Goal: Task Accomplishment & Management: Use online tool/utility

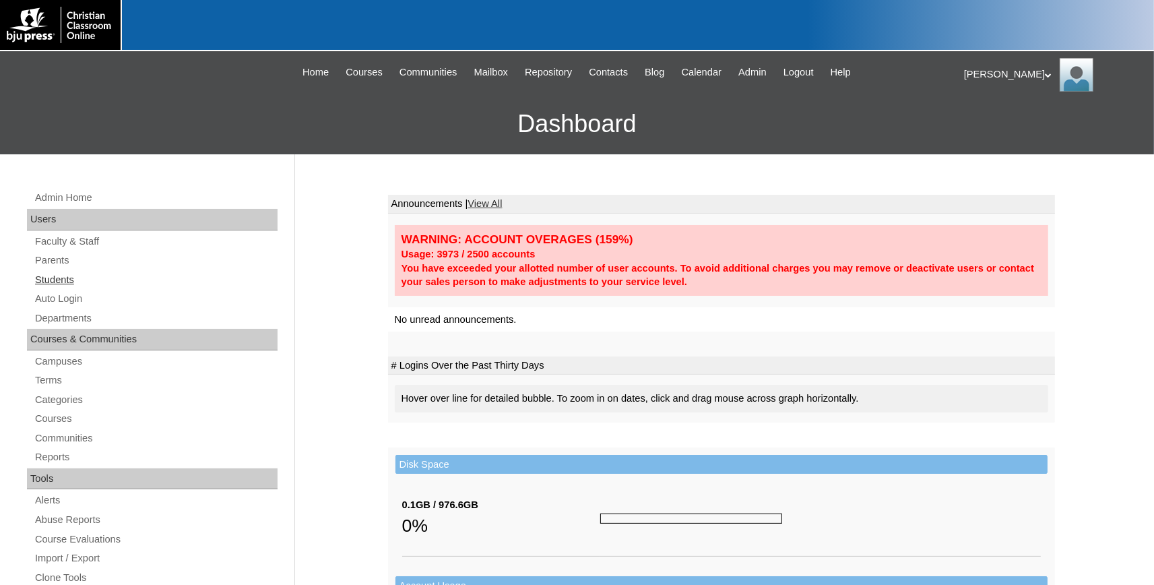
click at [57, 275] on link "Students" at bounding box center [156, 279] width 244 height 17
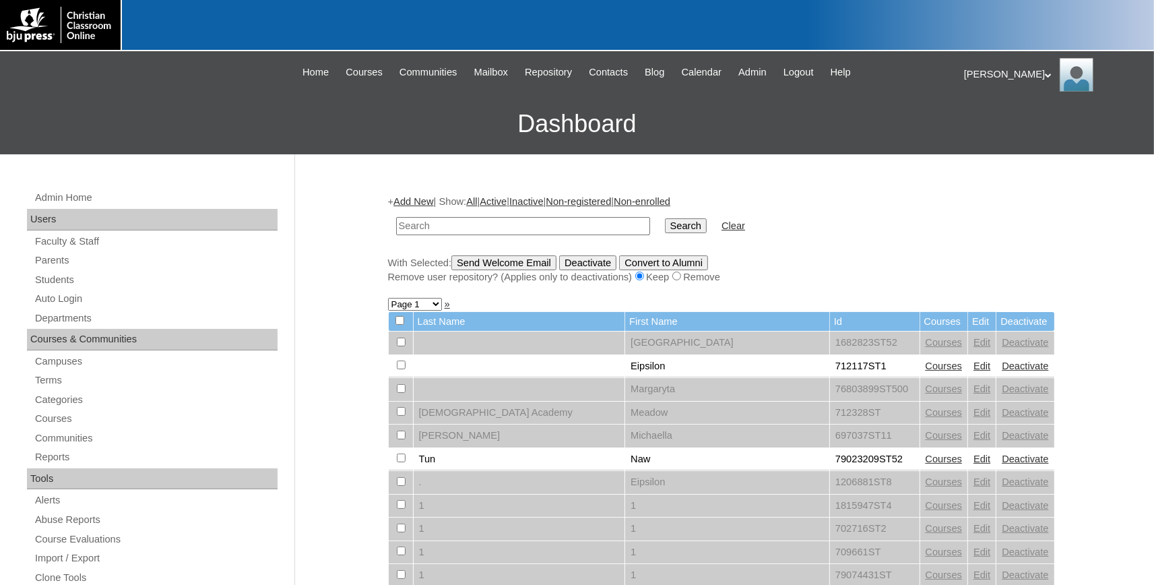
click at [523, 218] on td at bounding box center [522, 226] width 267 height 32
click at [519, 220] on input "text" at bounding box center [523, 226] width 254 height 18
type input "79532254"
click at [665, 218] on input "Search" at bounding box center [686, 225] width 42 height 15
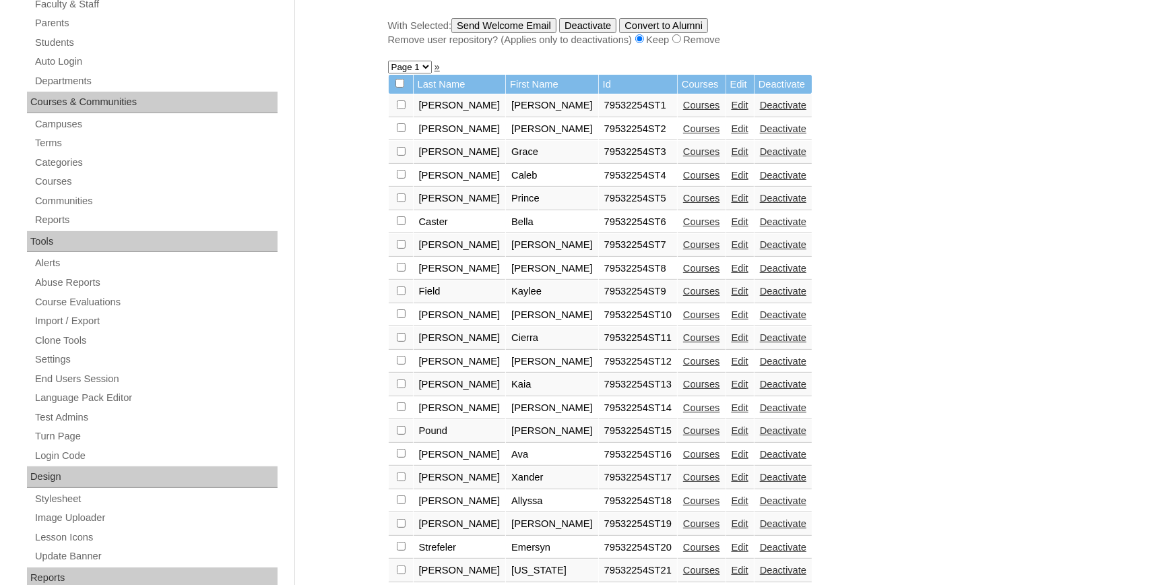
scroll to position [141, 0]
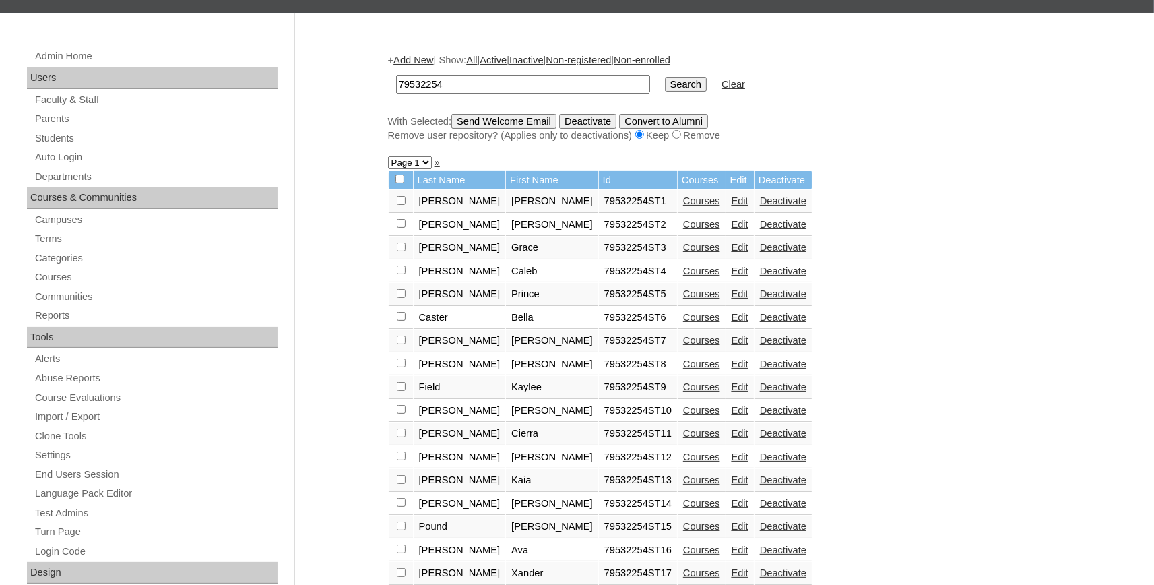
click at [683, 205] on link "Courses" at bounding box center [701, 200] width 37 height 11
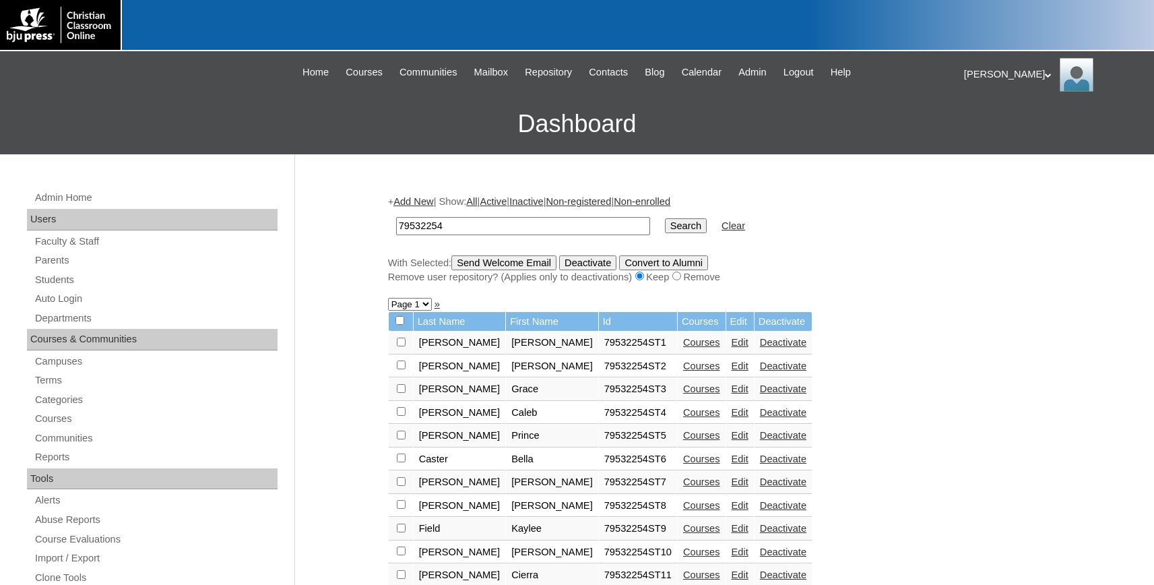
scroll to position [141, 0]
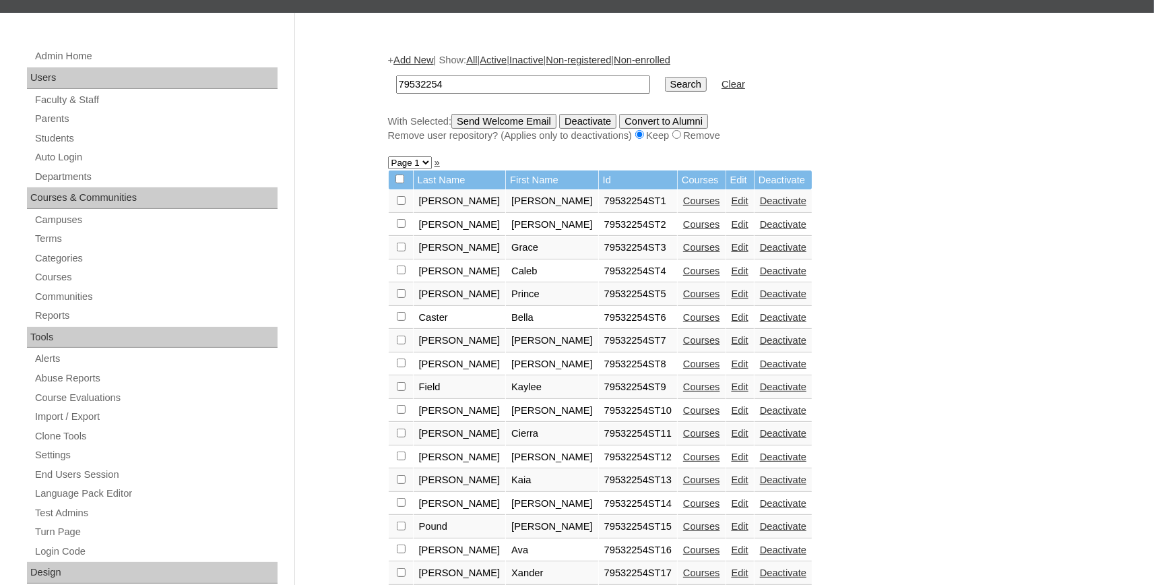
click at [683, 227] on link "Courses" at bounding box center [701, 224] width 37 height 11
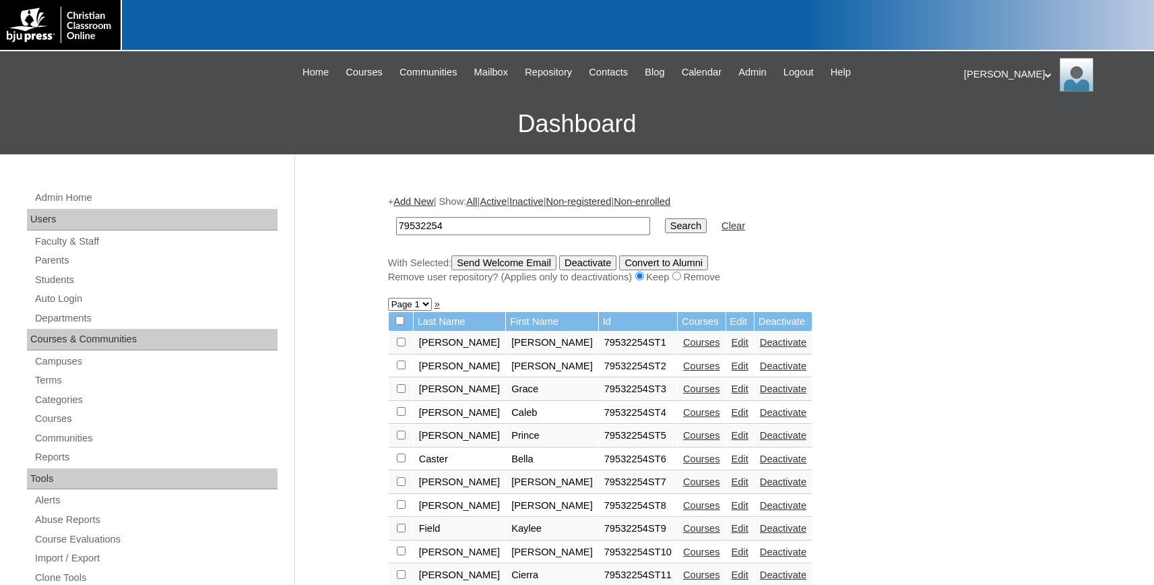
scroll to position [141, 0]
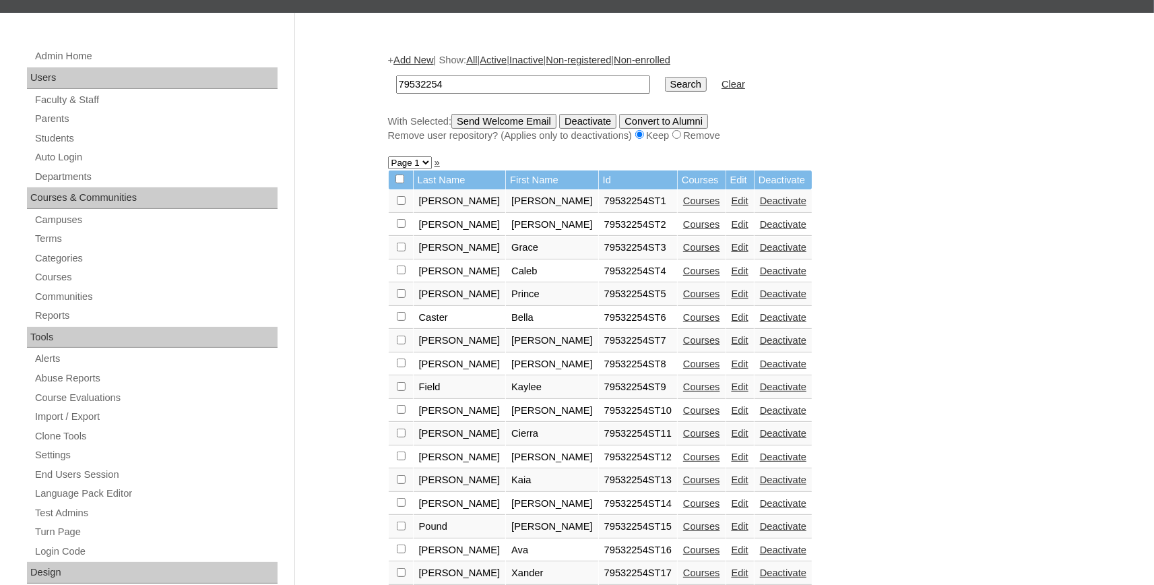
click at [683, 252] on link "Courses" at bounding box center [701, 247] width 37 height 11
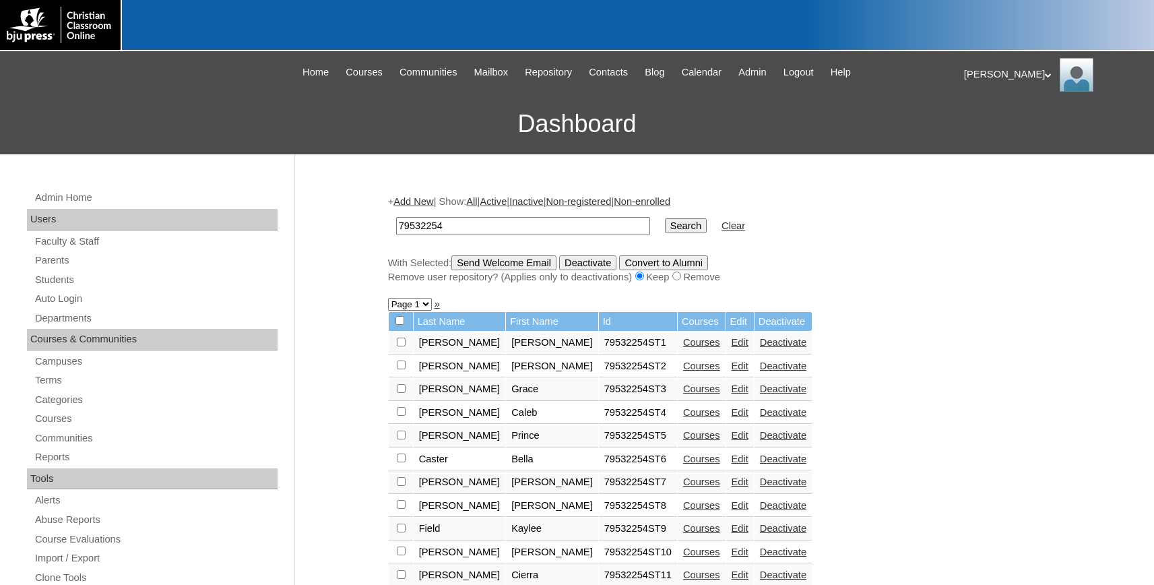
scroll to position [141, 0]
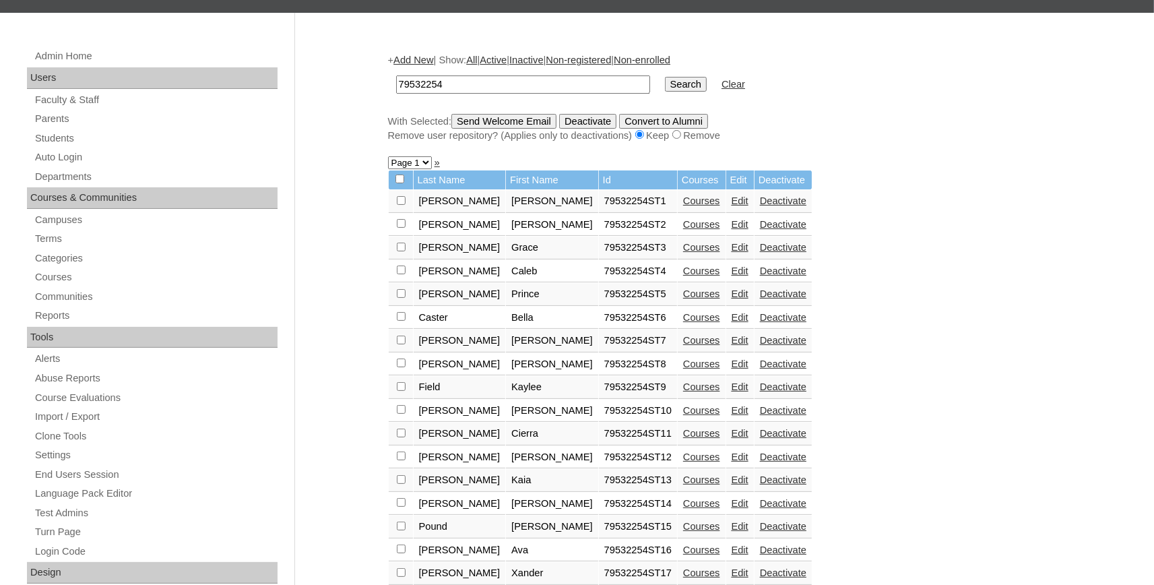
click at [683, 273] on link "Courses" at bounding box center [701, 270] width 37 height 11
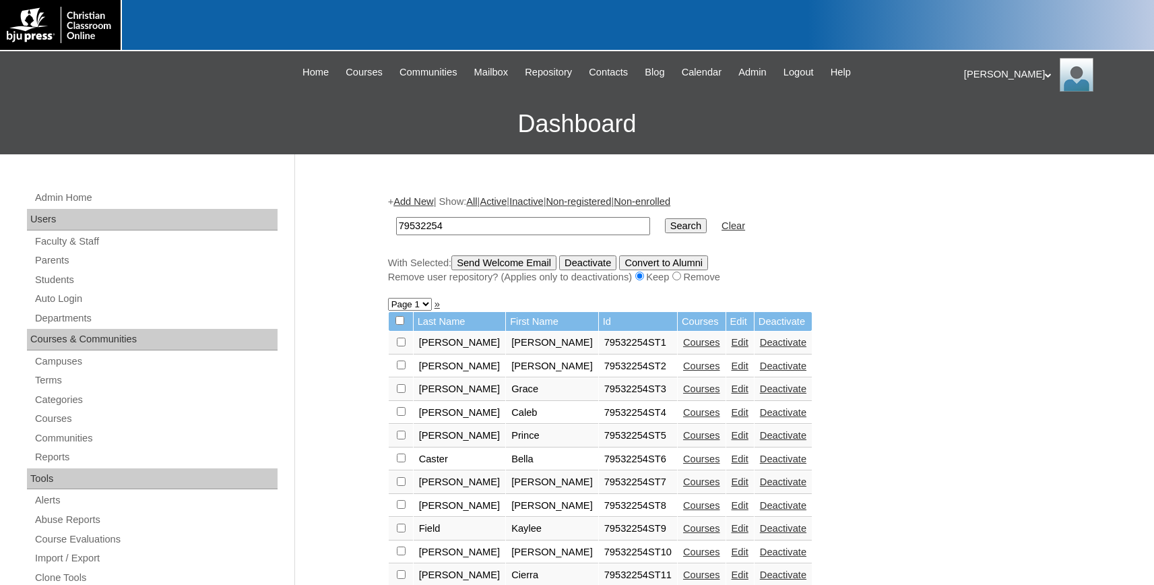
scroll to position [141, 0]
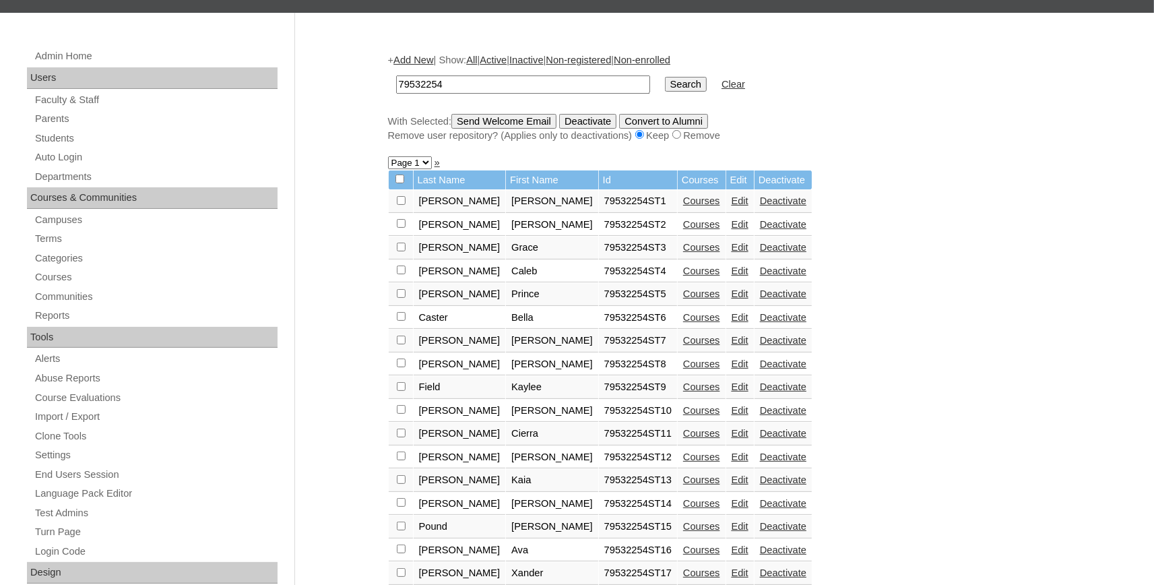
click at [683, 299] on link "Courses" at bounding box center [701, 293] width 37 height 11
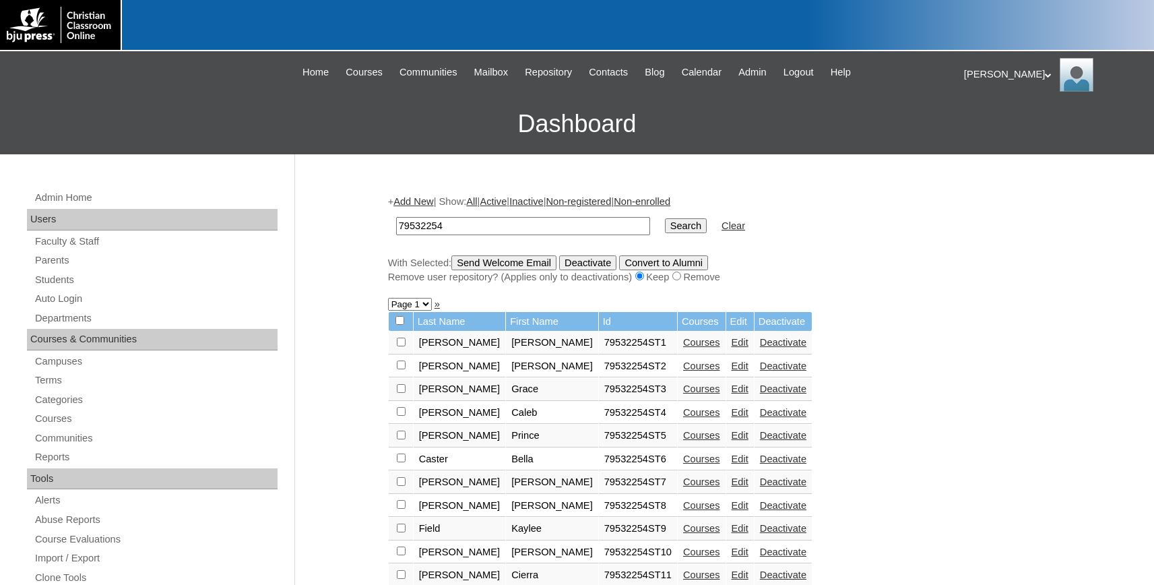
scroll to position [141, 0]
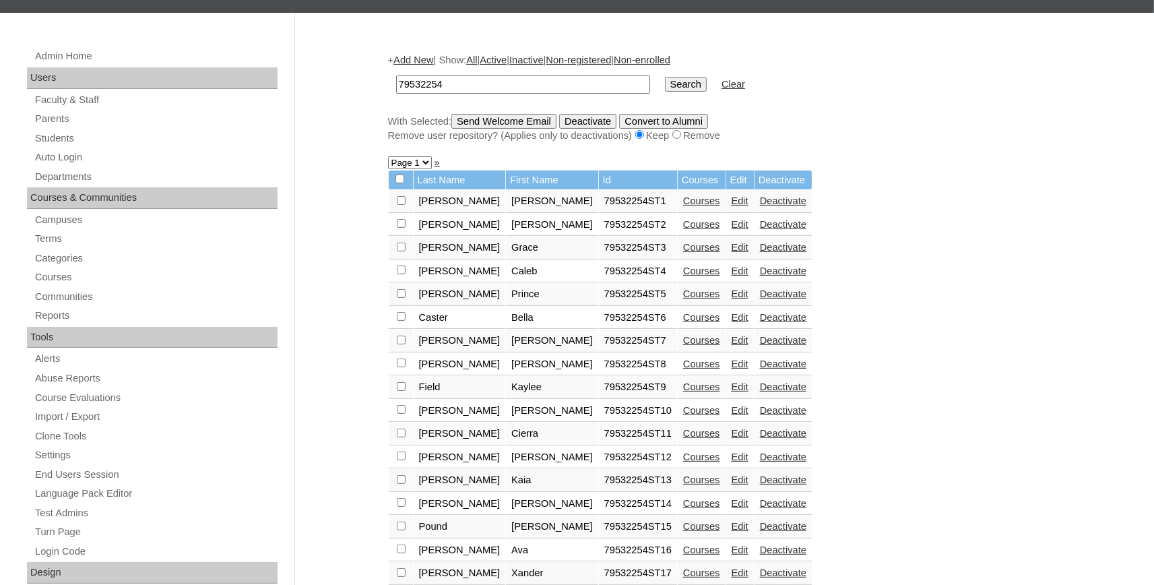
click at [683, 322] on link "Courses" at bounding box center [701, 317] width 37 height 11
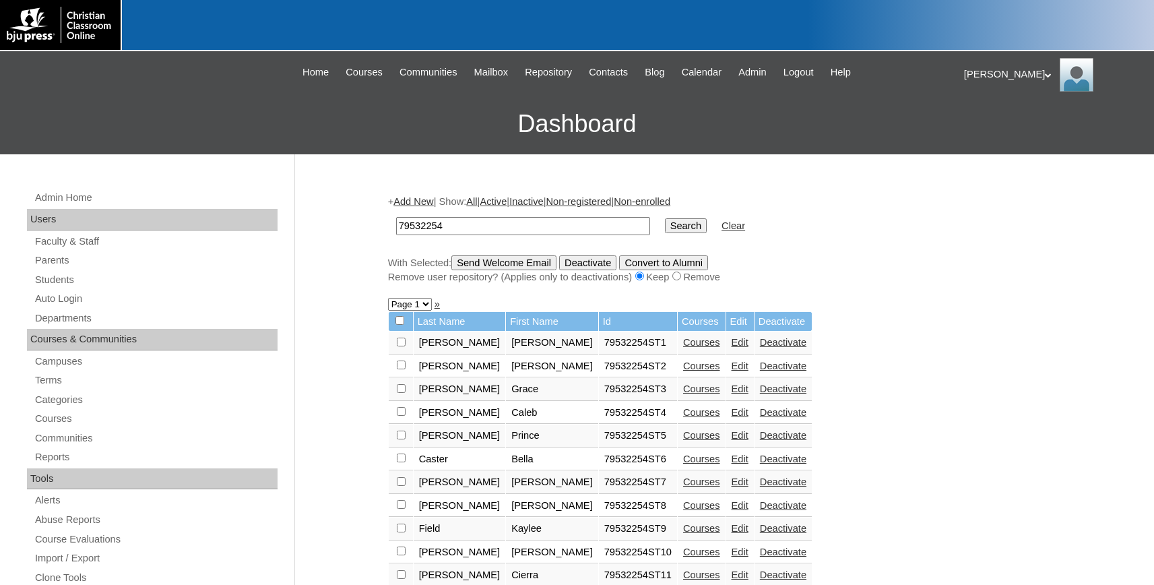
scroll to position [141, 0]
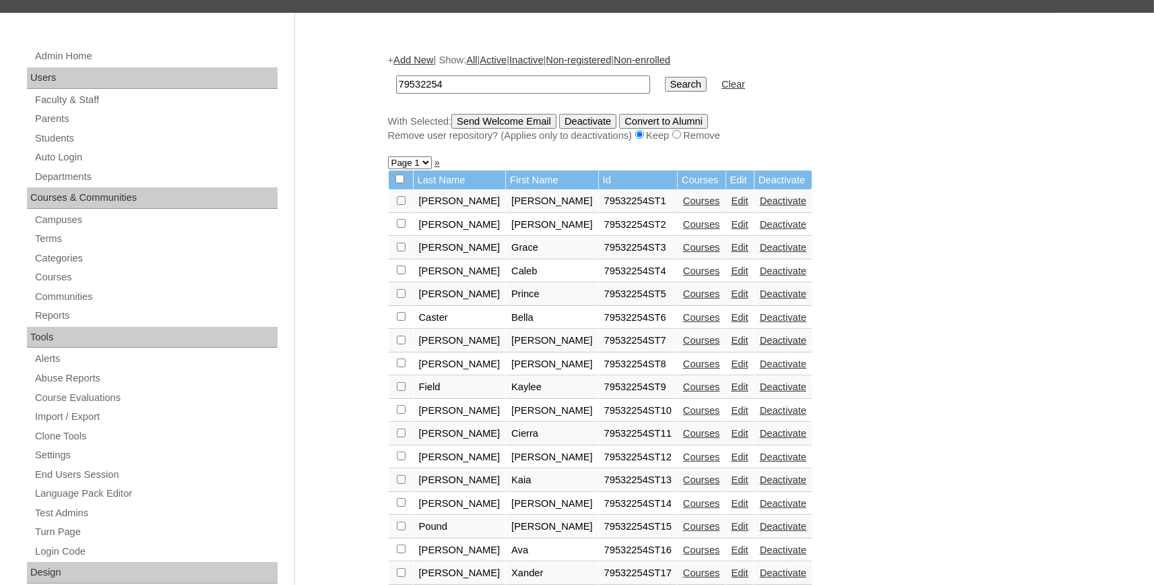
drag, startPoint x: 634, startPoint y: 343, endPoint x: 546, endPoint y: 298, distance: 99.1
click at [683, 343] on link "Courses" at bounding box center [701, 340] width 37 height 11
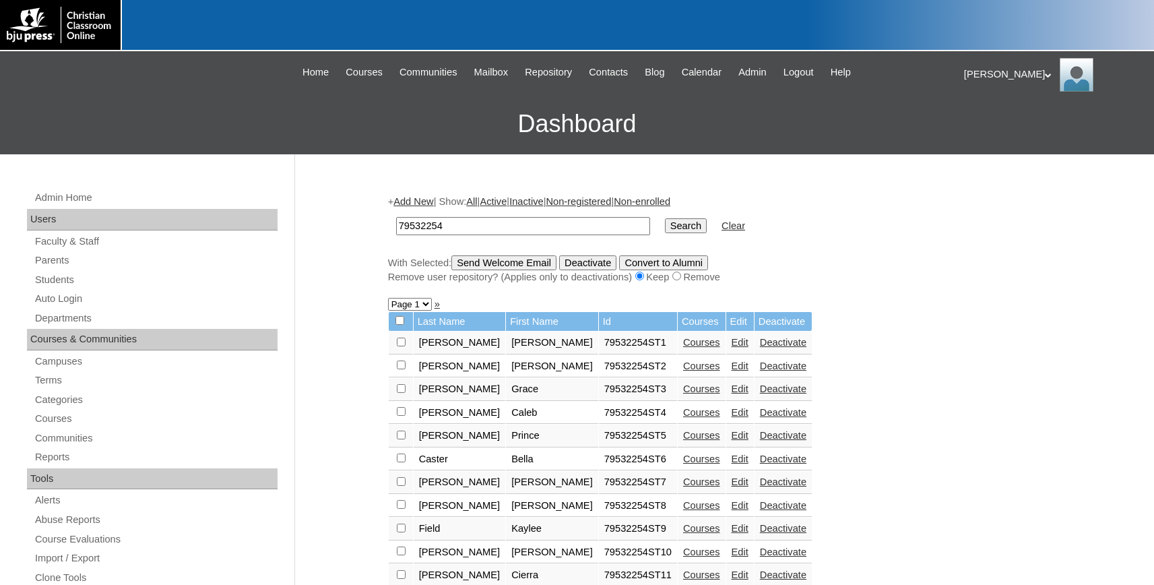
scroll to position [141, 0]
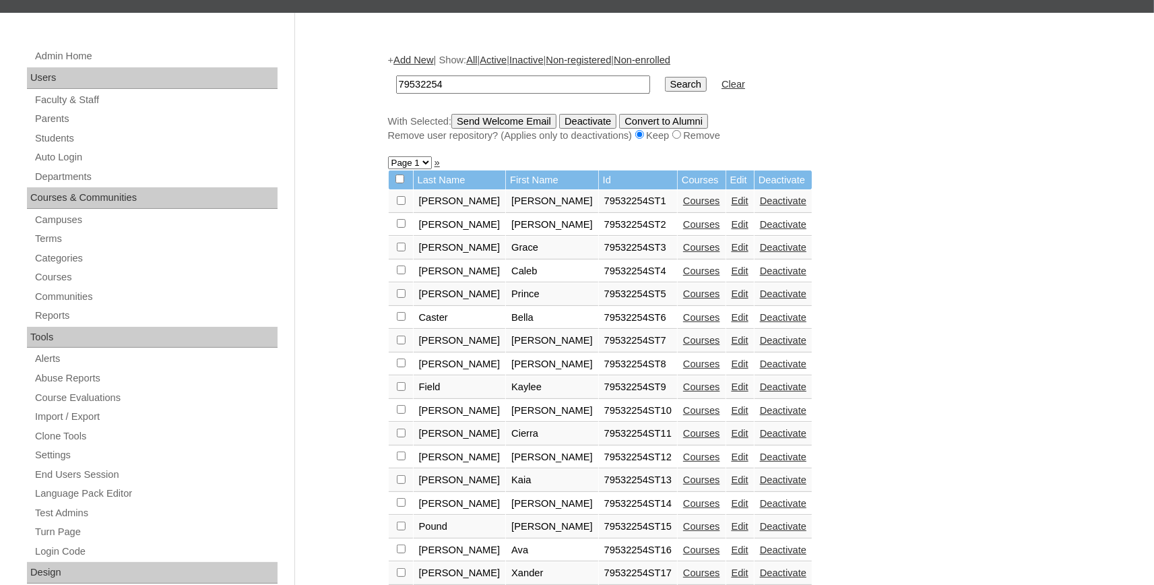
click at [683, 369] on link "Courses" at bounding box center [701, 363] width 37 height 11
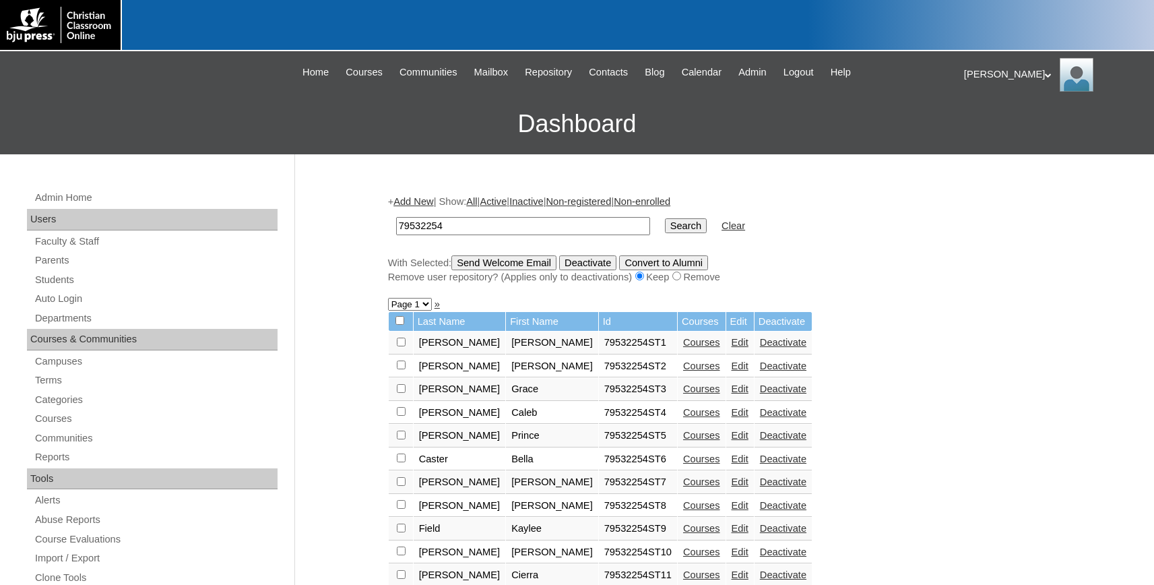
scroll to position [141, 0]
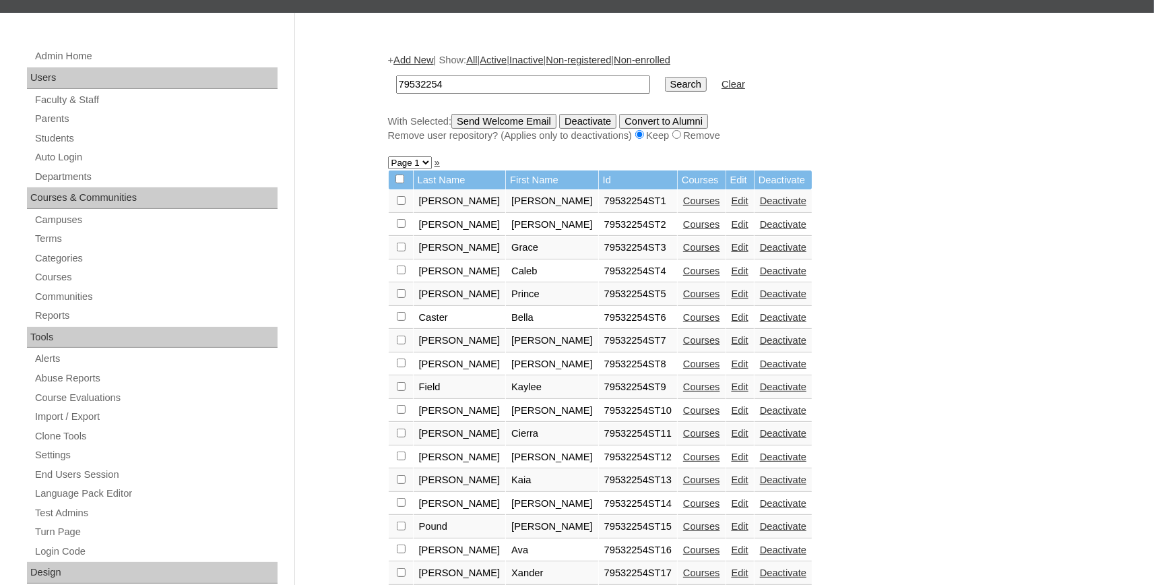
click at [683, 392] on link "Courses" at bounding box center [701, 386] width 37 height 11
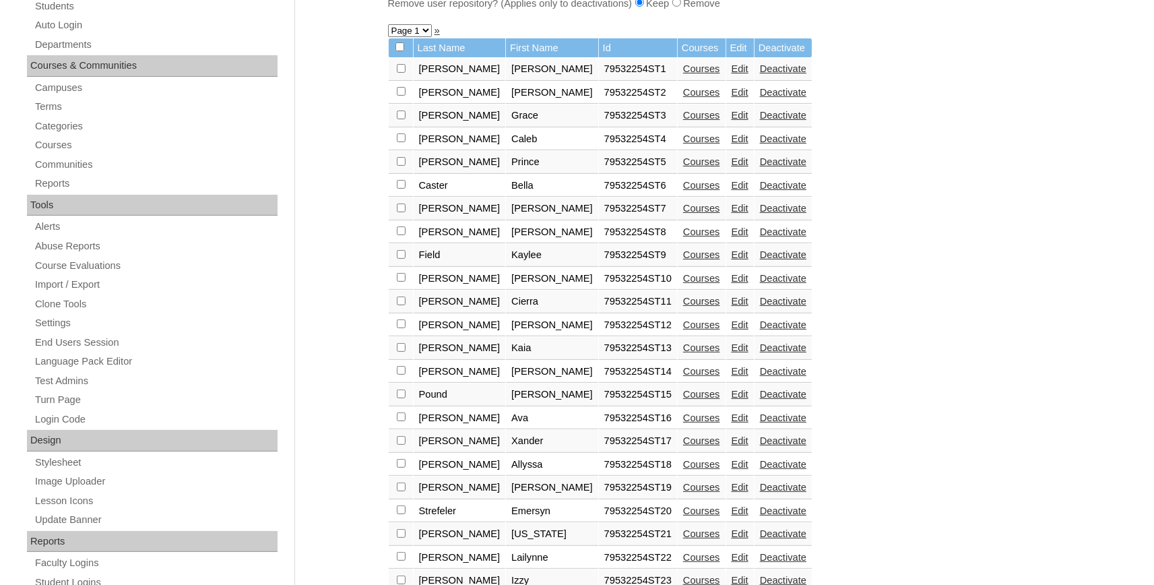
scroll to position [290, 0]
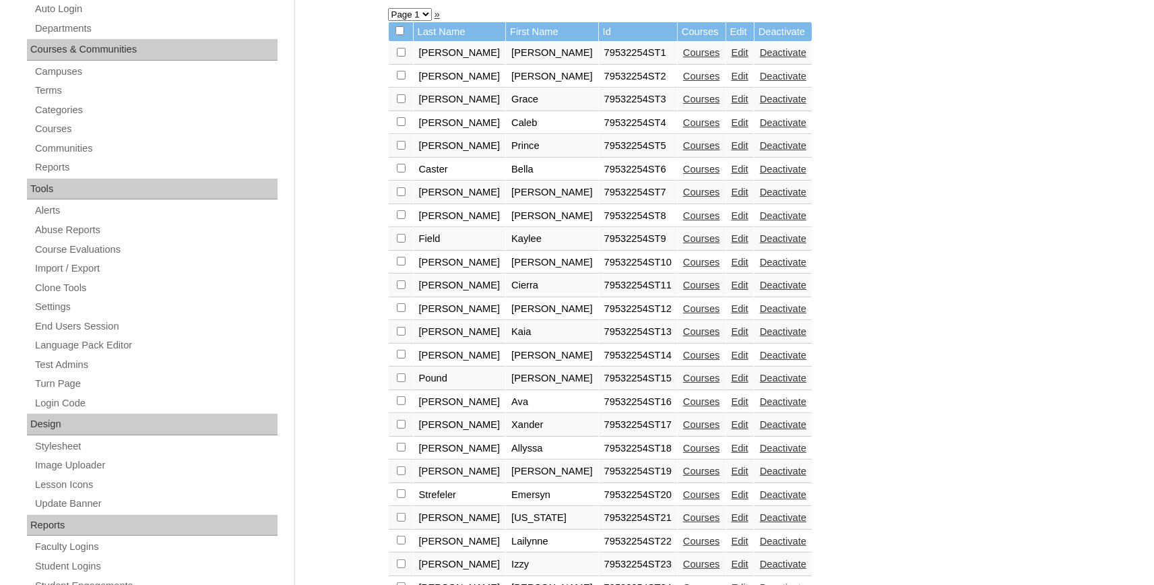
click at [683, 267] on link "Courses" at bounding box center [701, 262] width 37 height 11
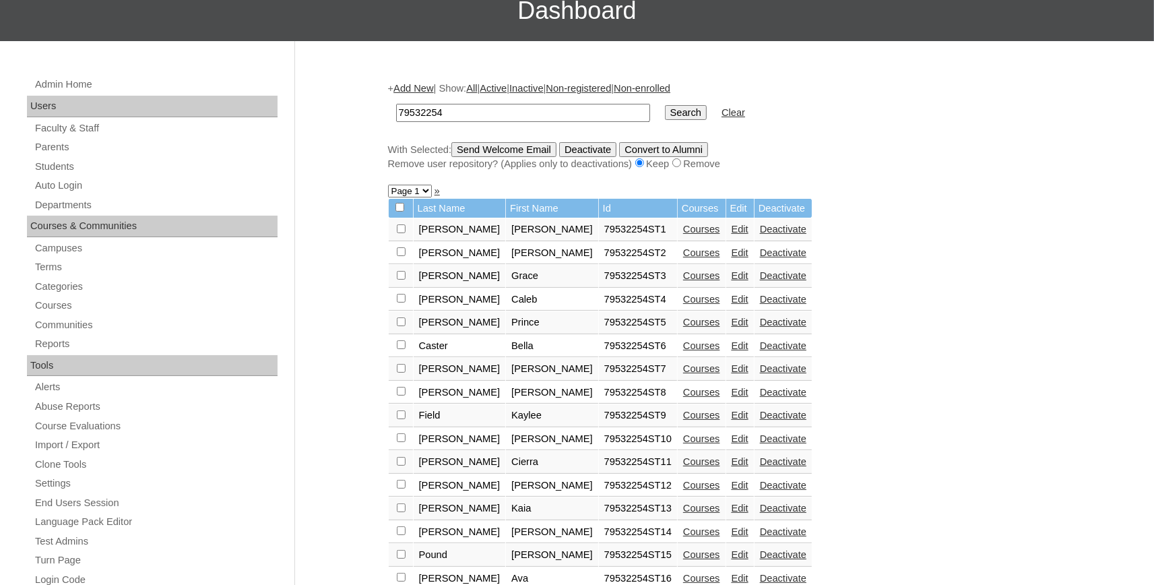
scroll to position [222, 0]
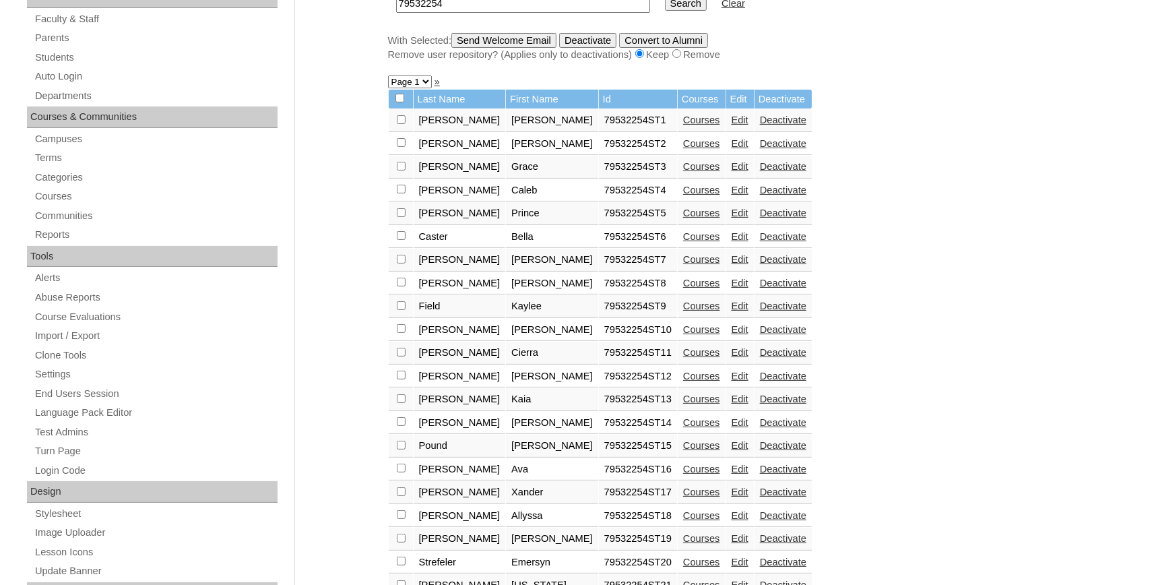
click at [683, 335] on link "Courses" at bounding box center [701, 329] width 37 height 11
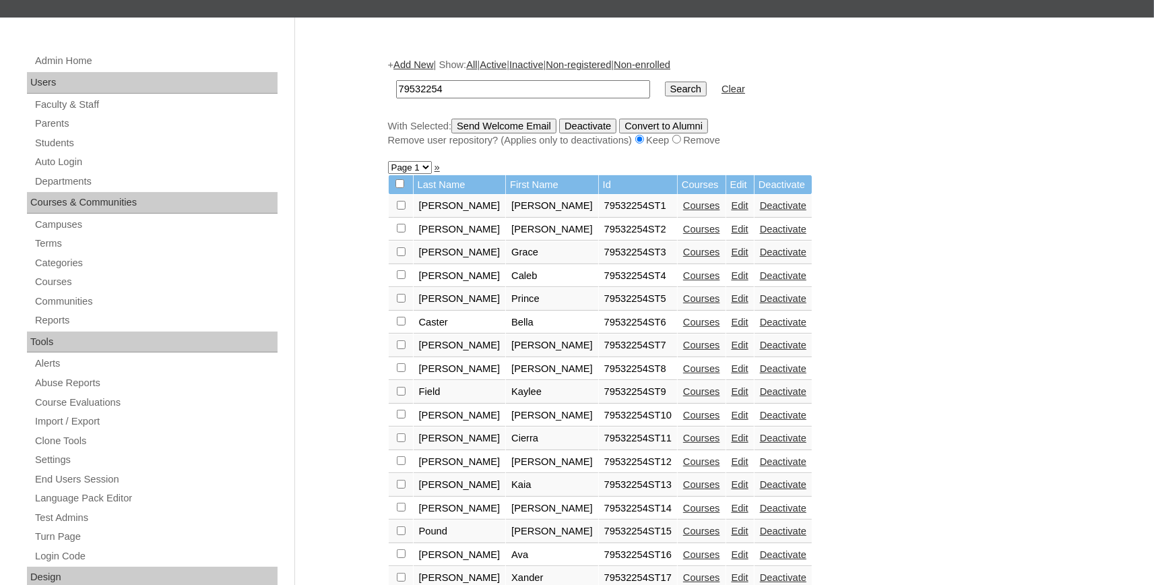
scroll to position [296, 0]
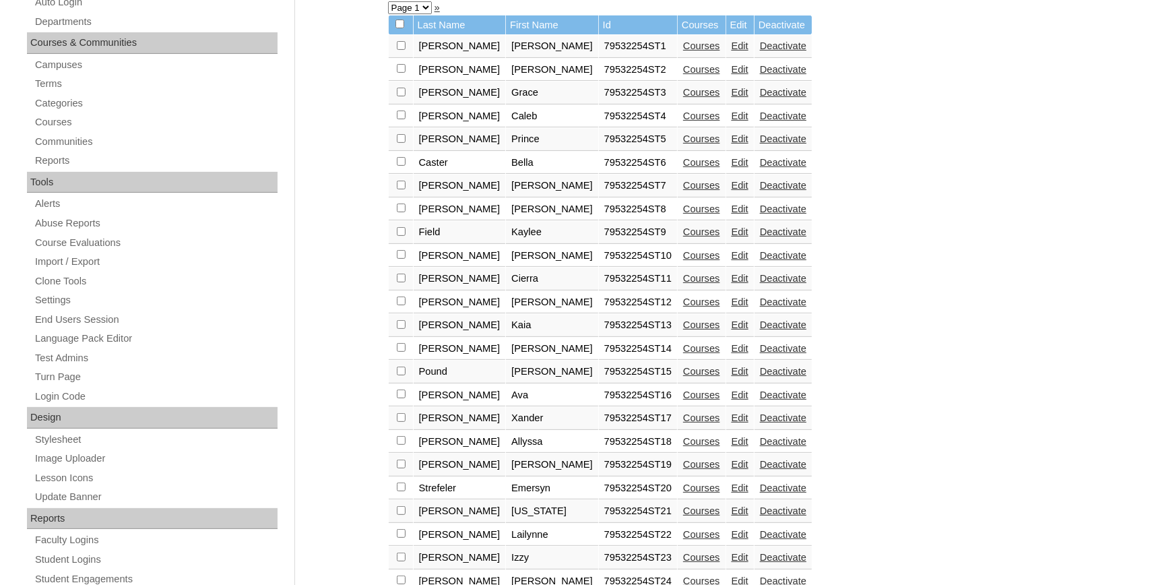
click at [683, 284] on link "Courses" at bounding box center [701, 278] width 37 height 11
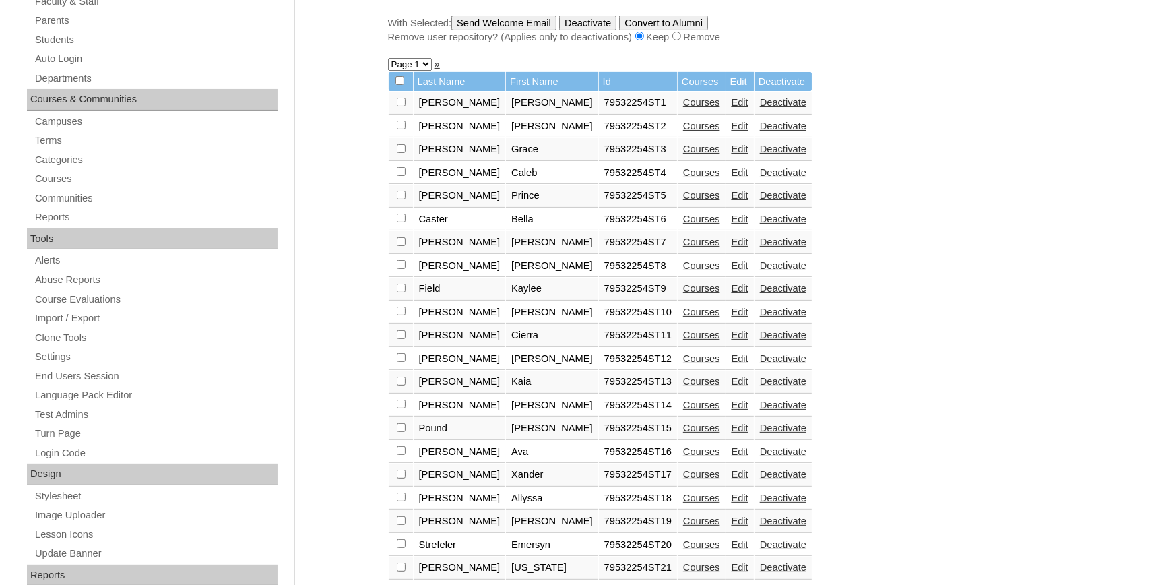
scroll to position [296, 0]
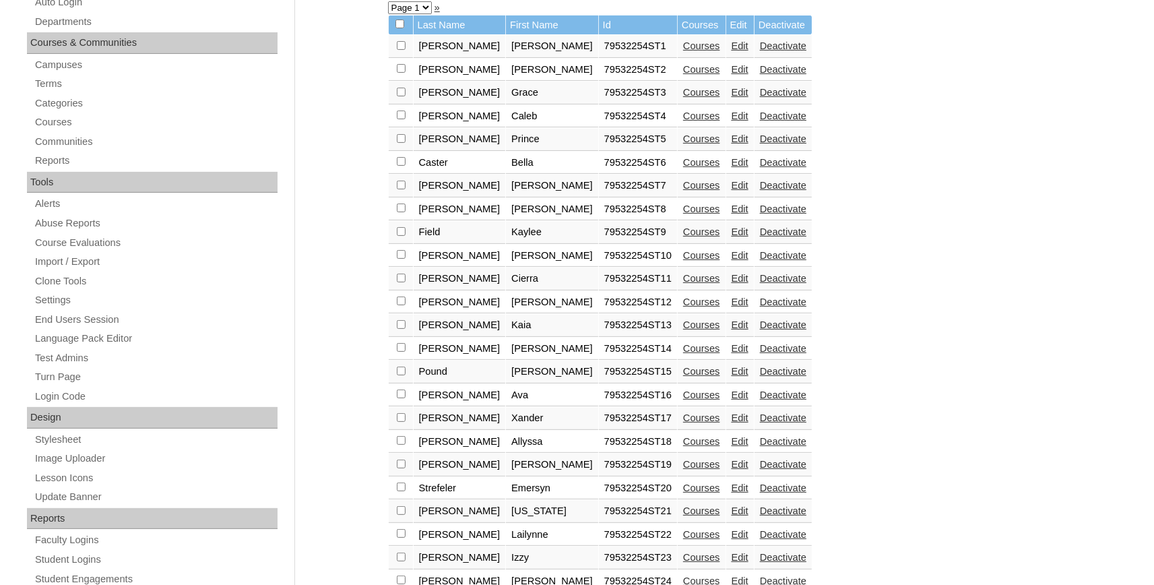
click at [683, 307] on link "Courses" at bounding box center [701, 301] width 37 height 11
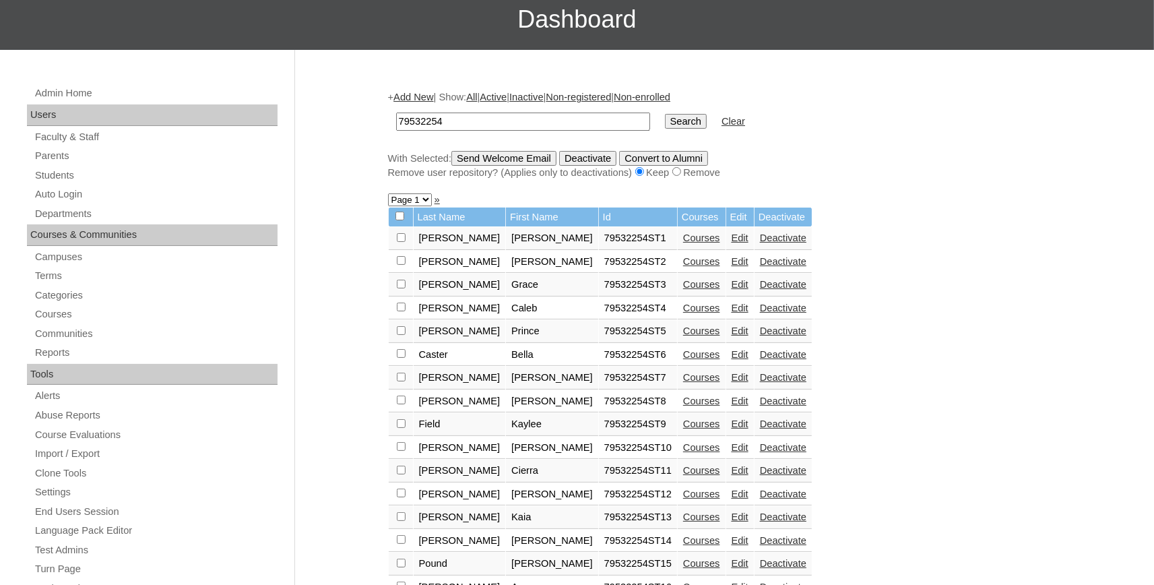
scroll to position [296, 0]
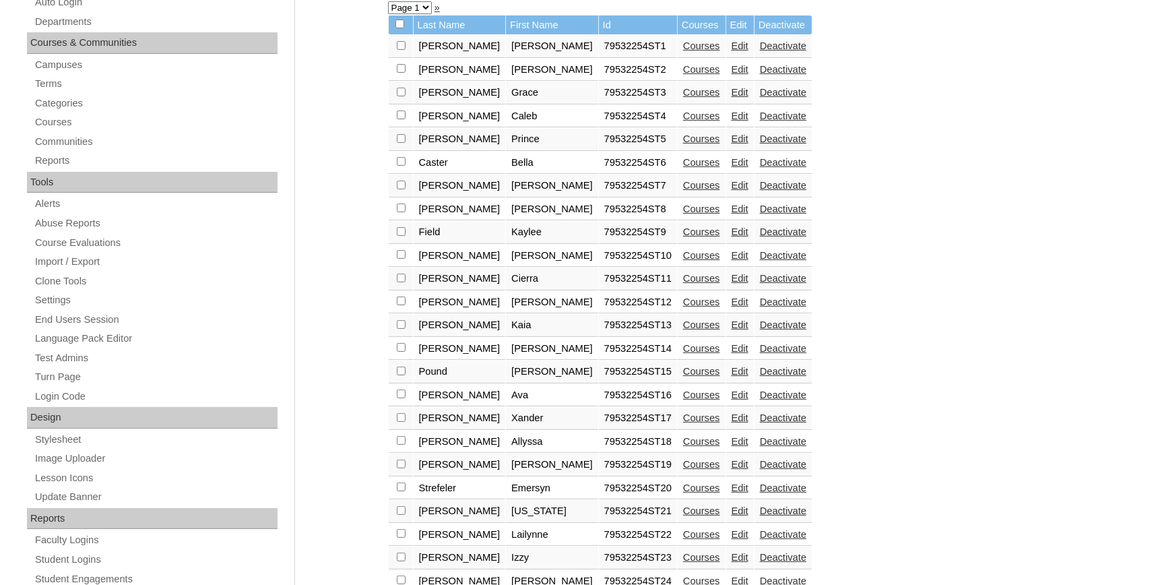
click at [683, 330] on link "Courses" at bounding box center [701, 324] width 37 height 11
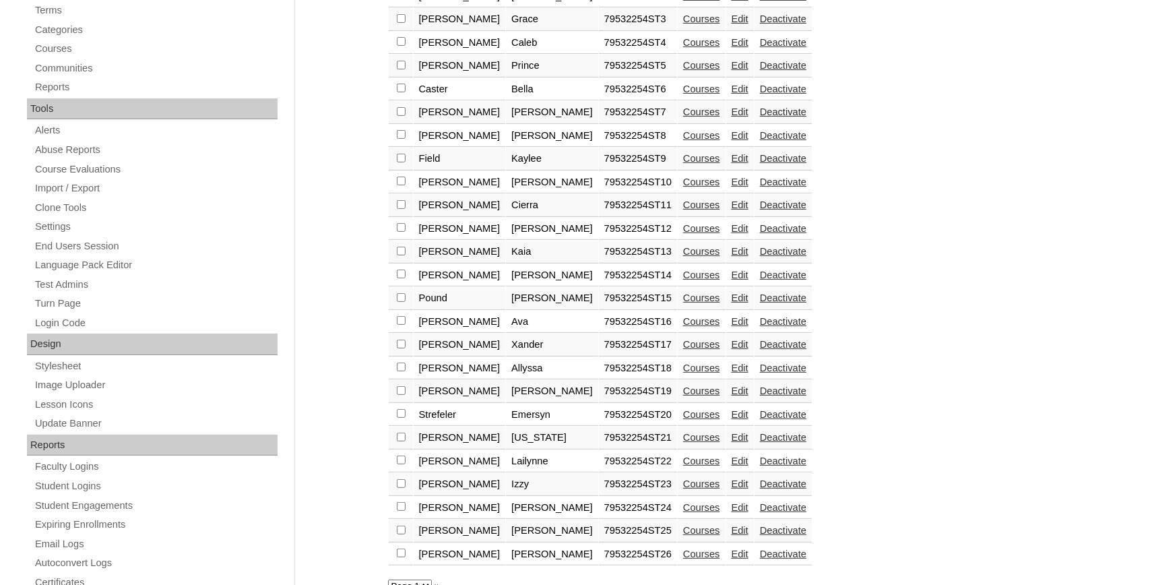
scroll to position [370, 0]
click at [683, 279] on link "Courses" at bounding box center [701, 274] width 37 height 11
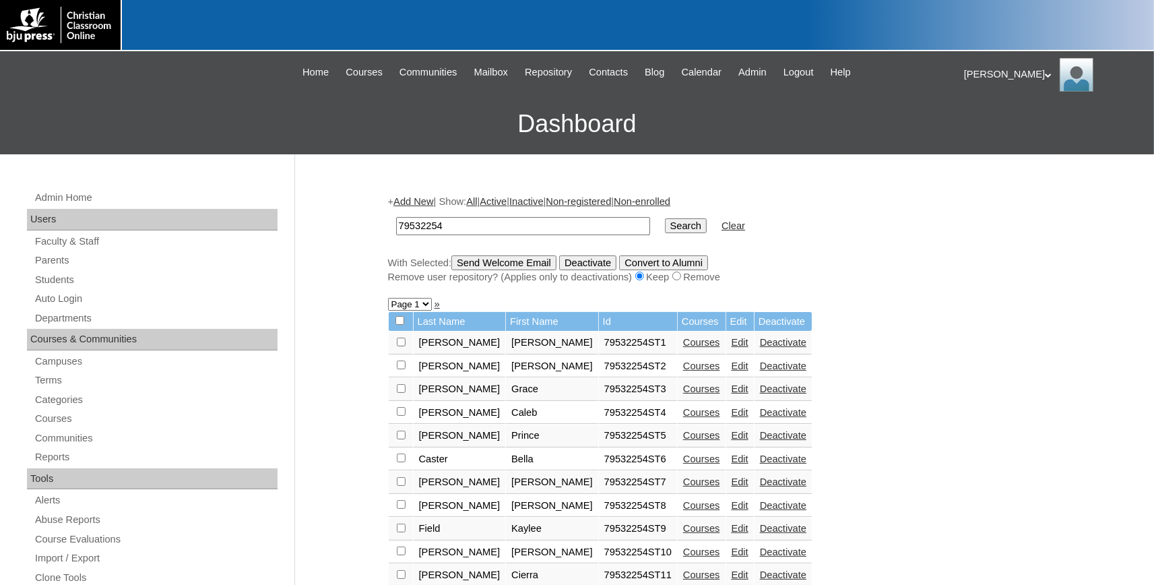
scroll to position [370, 0]
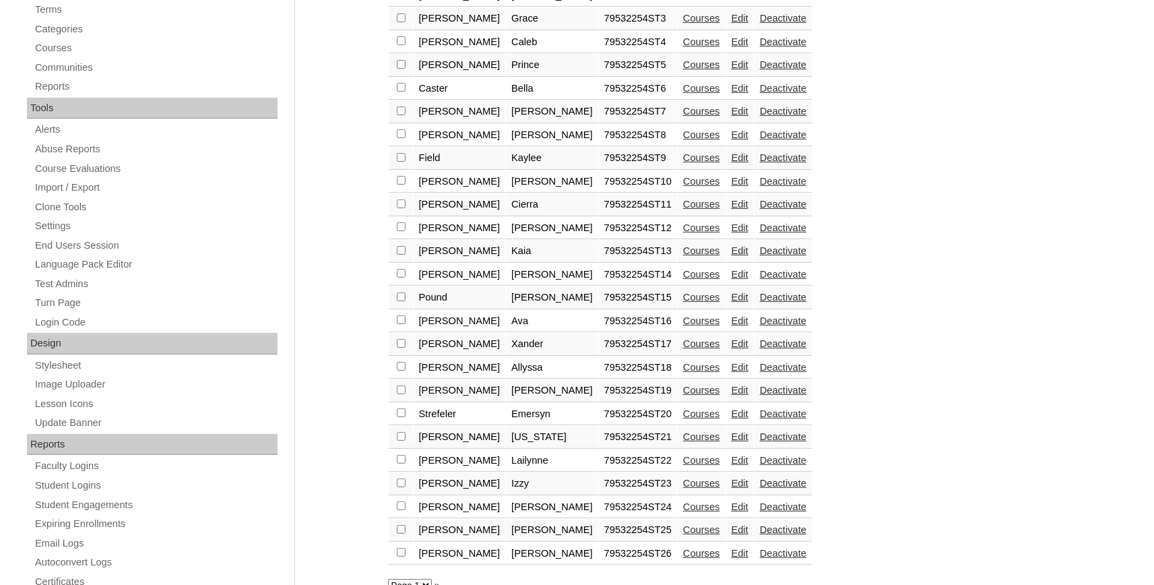
click at [683, 302] on link "Courses" at bounding box center [701, 297] width 37 height 11
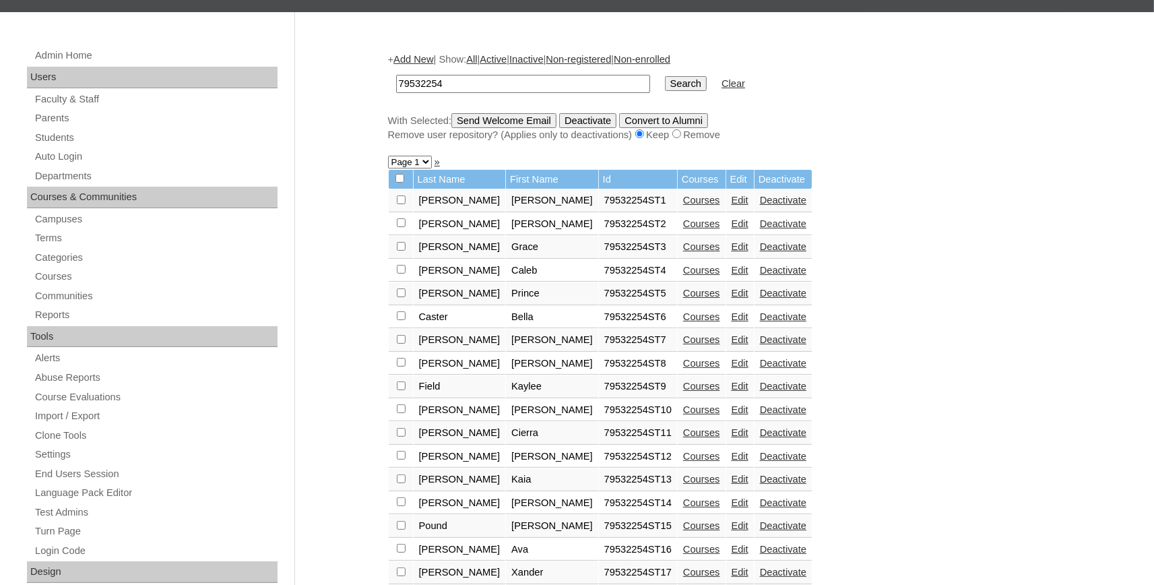
scroll to position [444, 0]
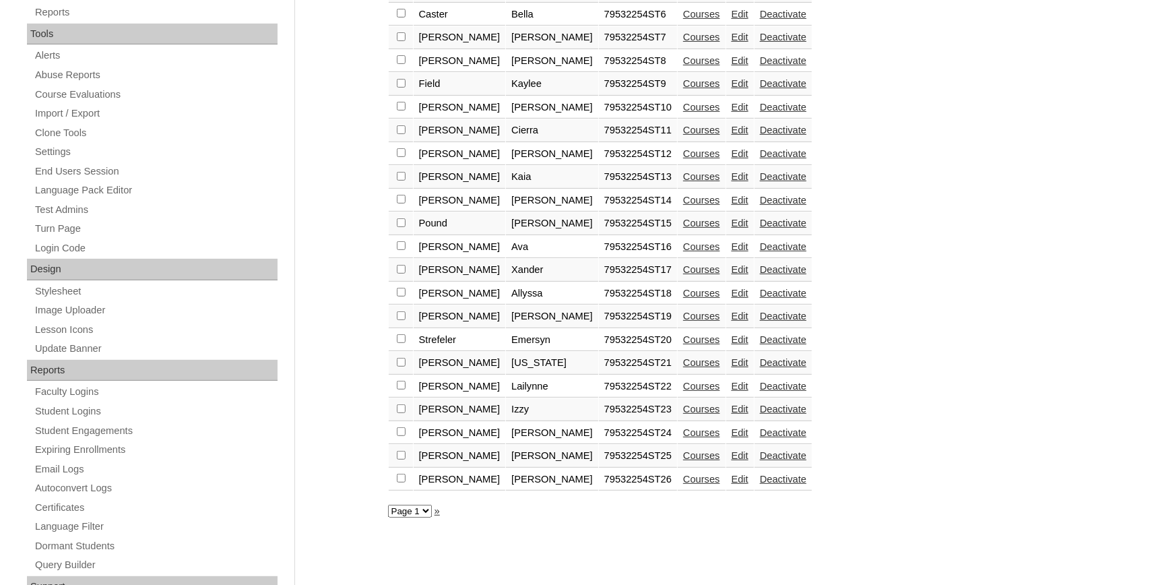
click at [683, 252] on link "Courses" at bounding box center [701, 246] width 37 height 11
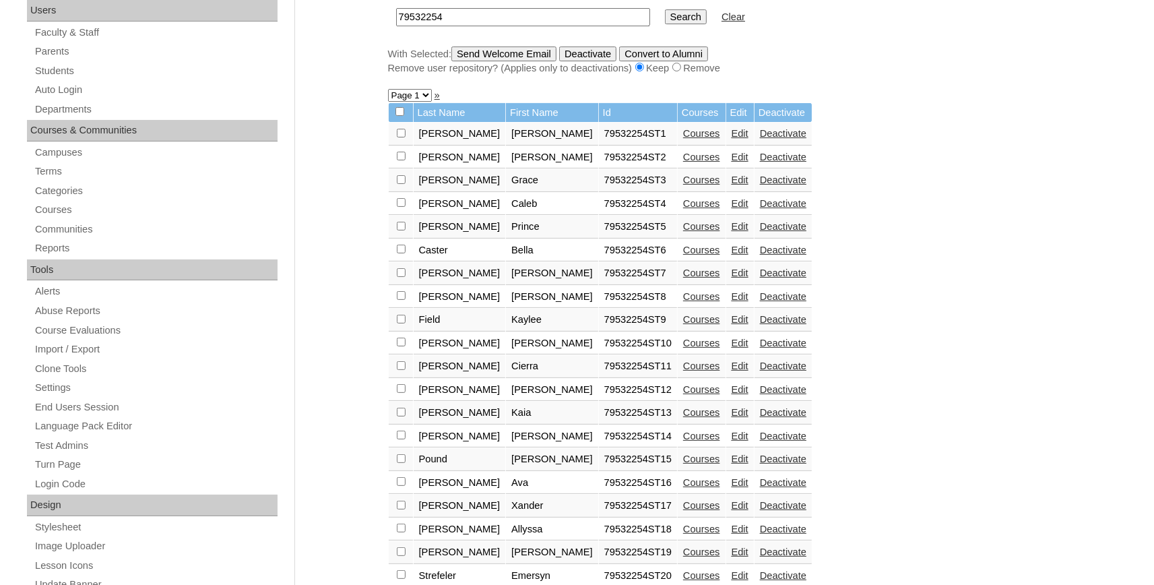
scroll to position [370, 0]
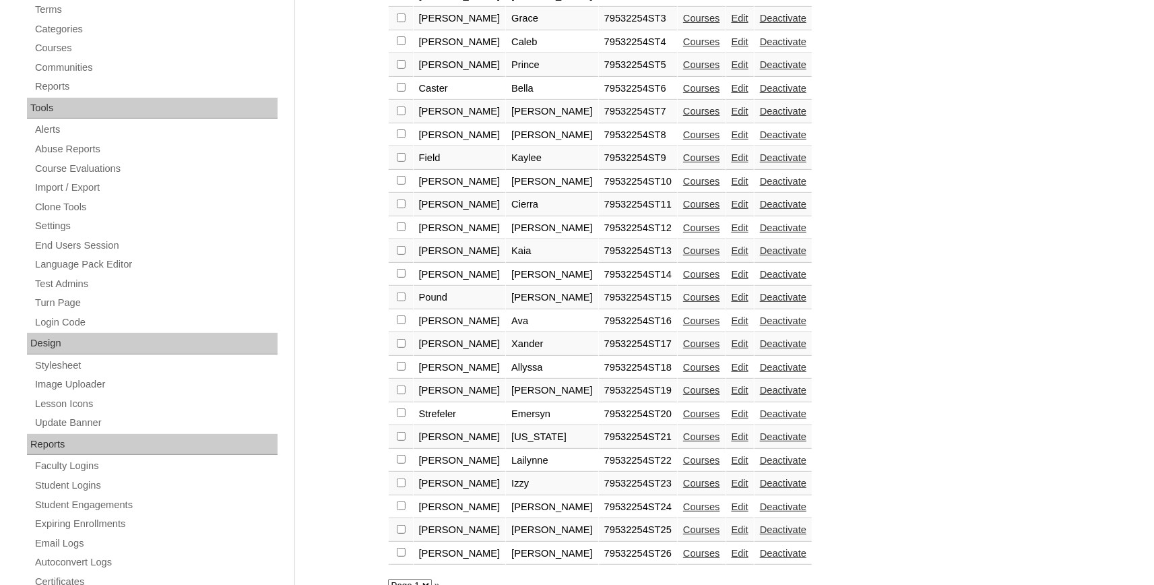
click at [683, 349] on link "Courses" at bounding box center [701, 343] width 37 height 11
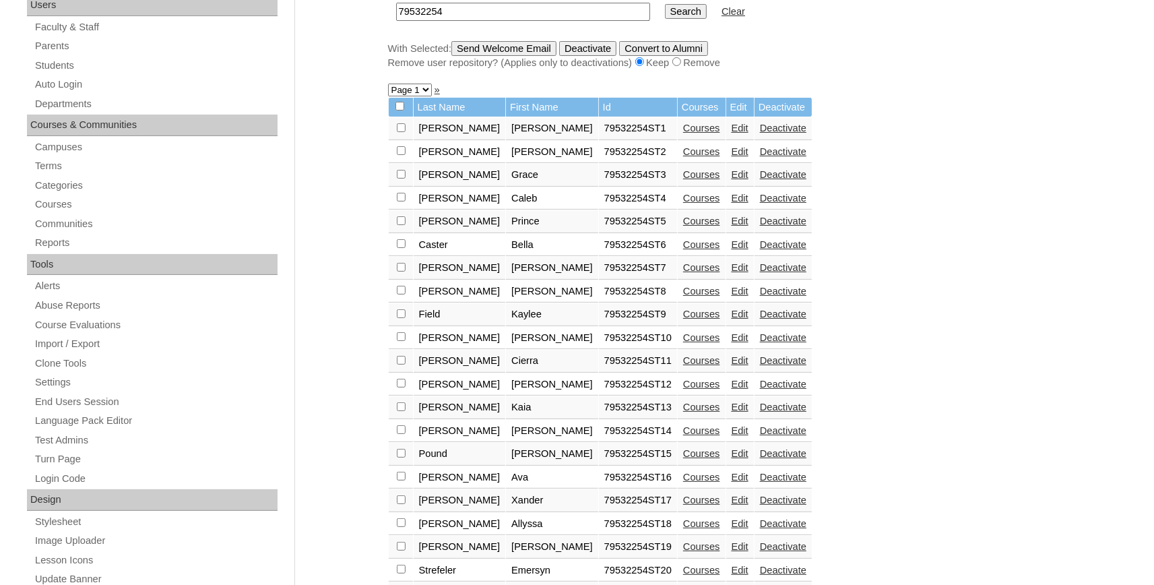
scroll to position [370, 0]
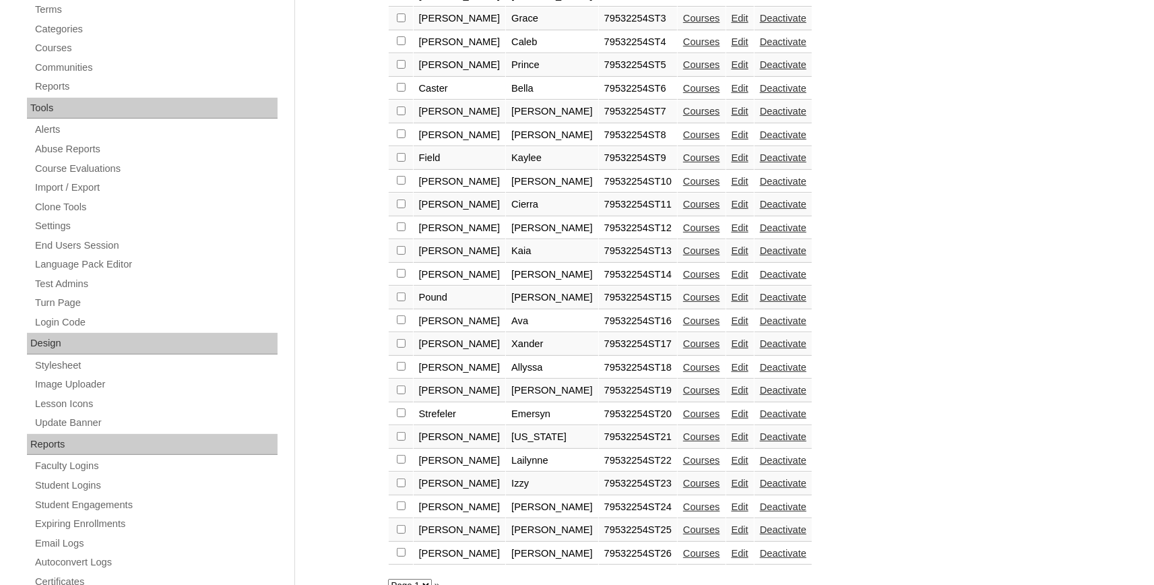
click at [683, 372] on link "Courses" at bounding box center [701, 367] width 37 height 11
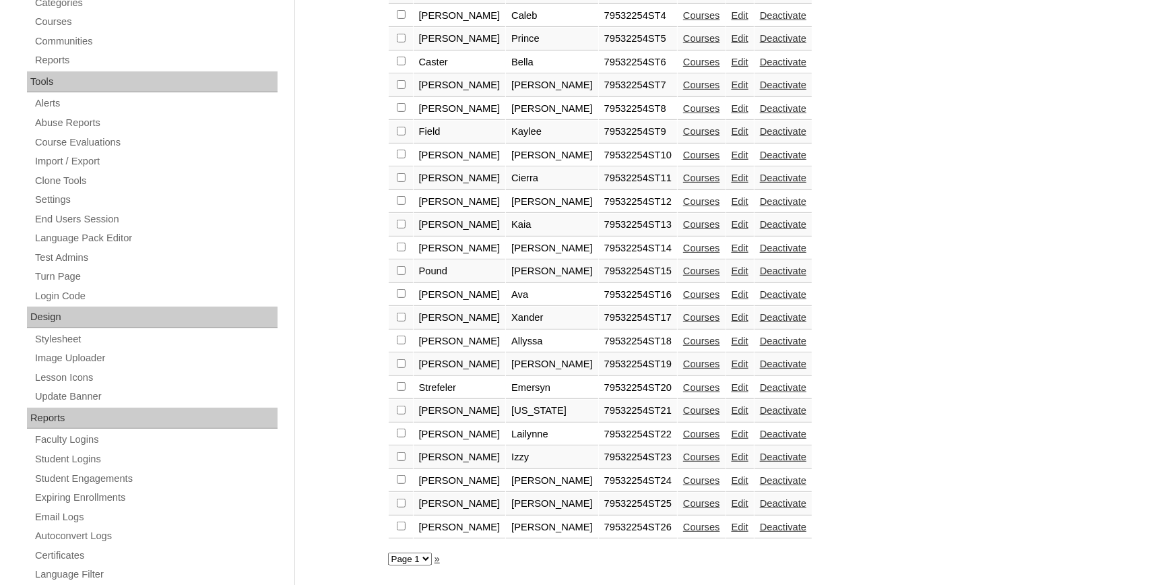
scroll to position [444, 0]
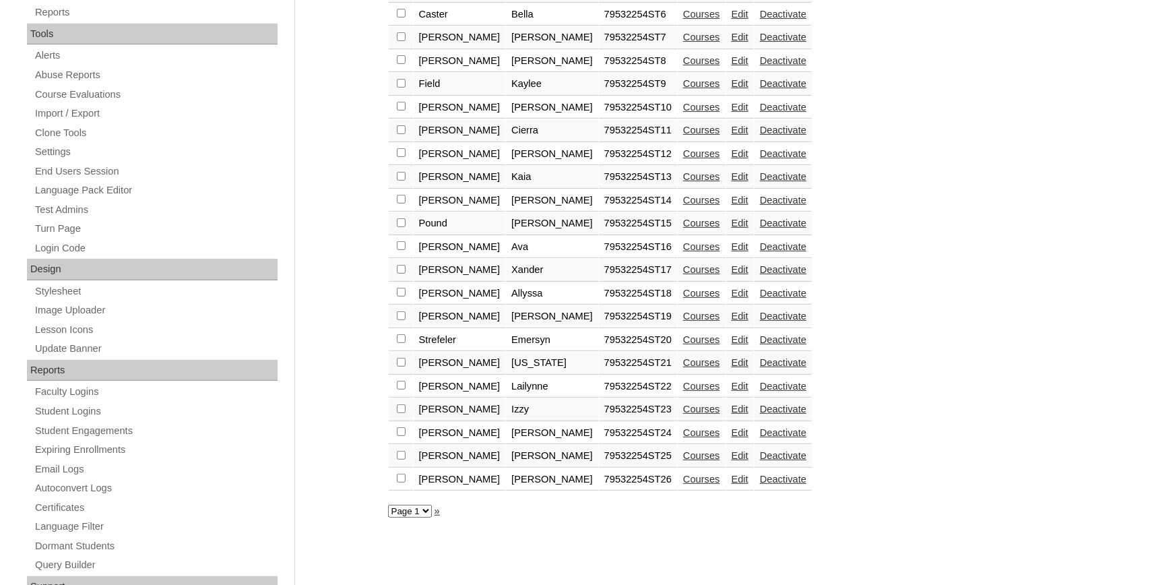
click at [683, 321] on link "Courses" at bounding box center [701, 315] width 37 height 11
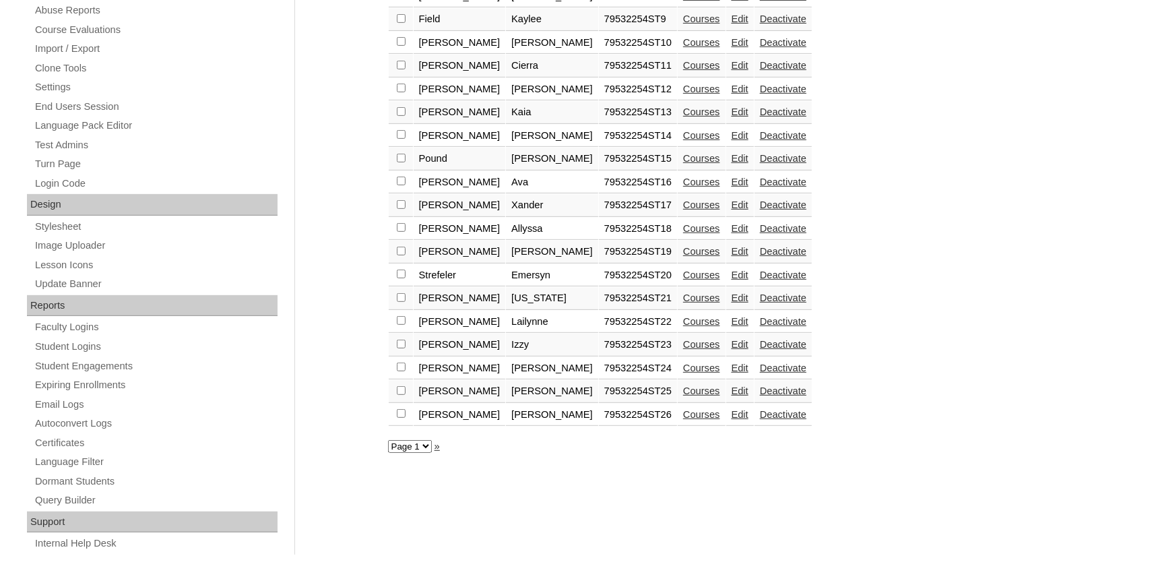
scroll to position [512, 0]
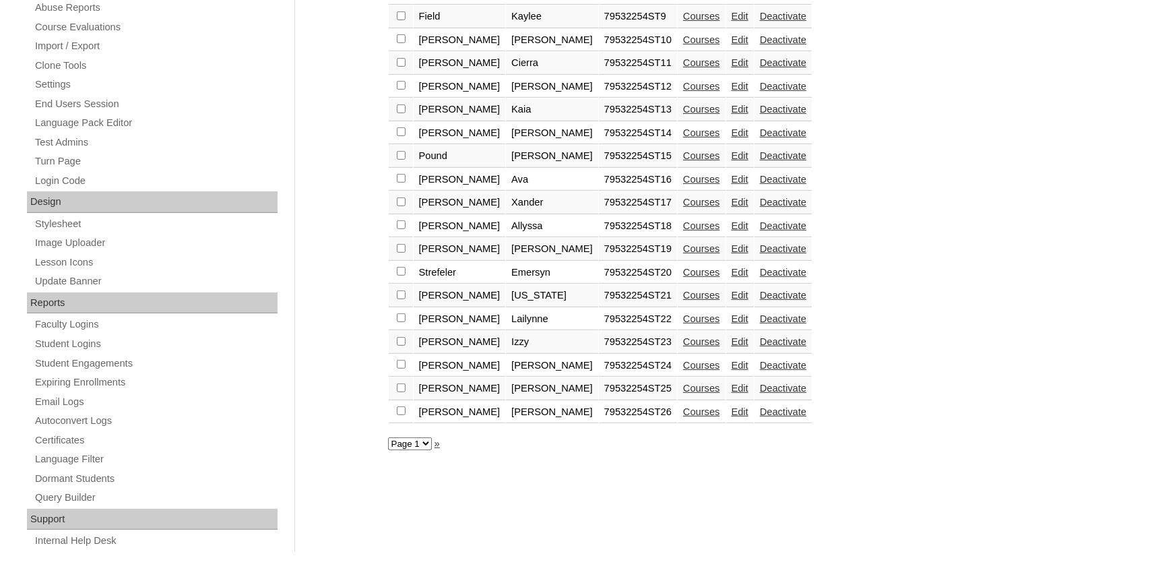
click at [683, 277] on link "Courses" at bounding box center [701, 272] width 37 height 11
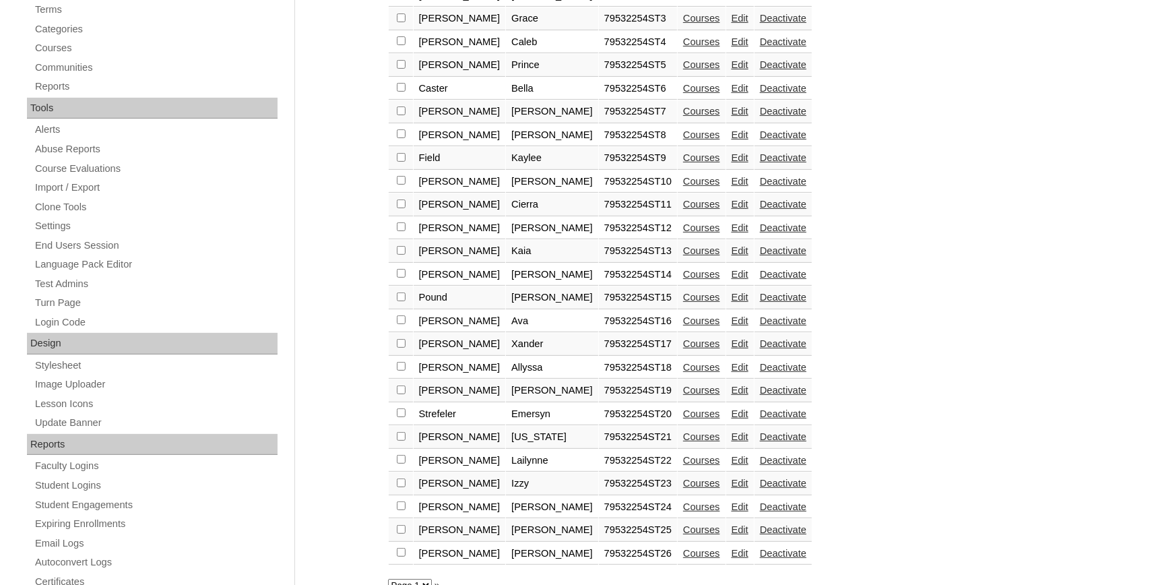
scroll to position [512, 0]
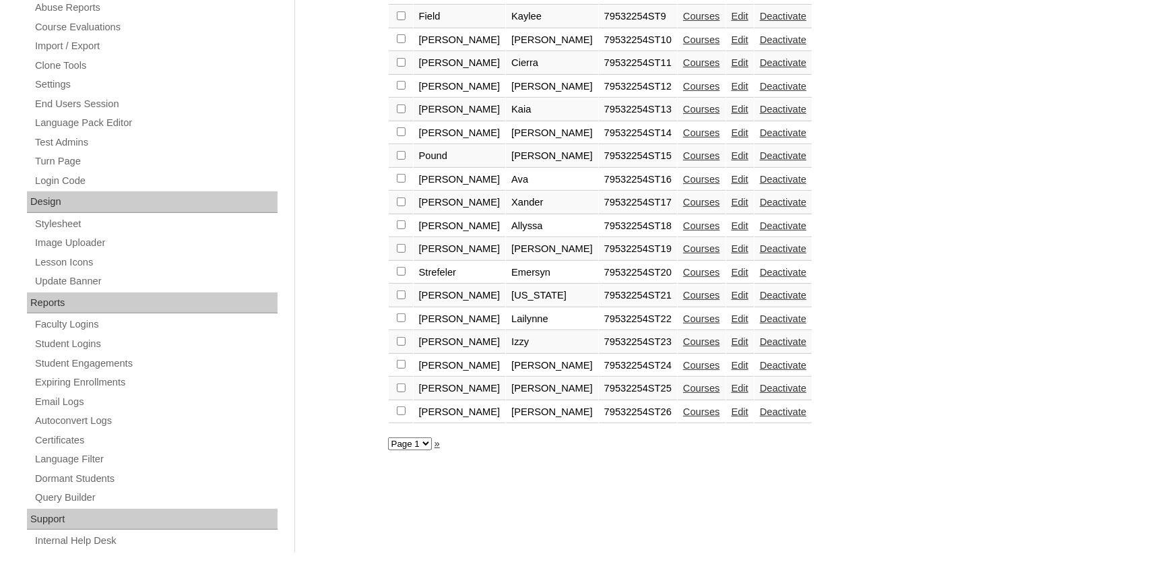
click at [683, 300] on link "Courses" at bounding box center [701, 295] width 37 height 11
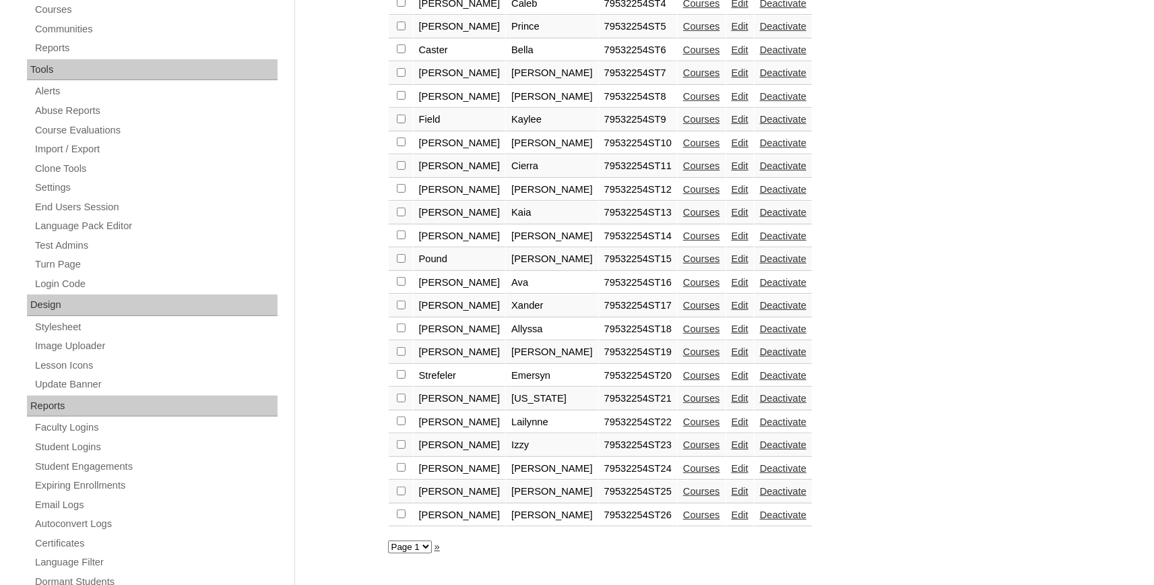
scroll to position [444, 0]
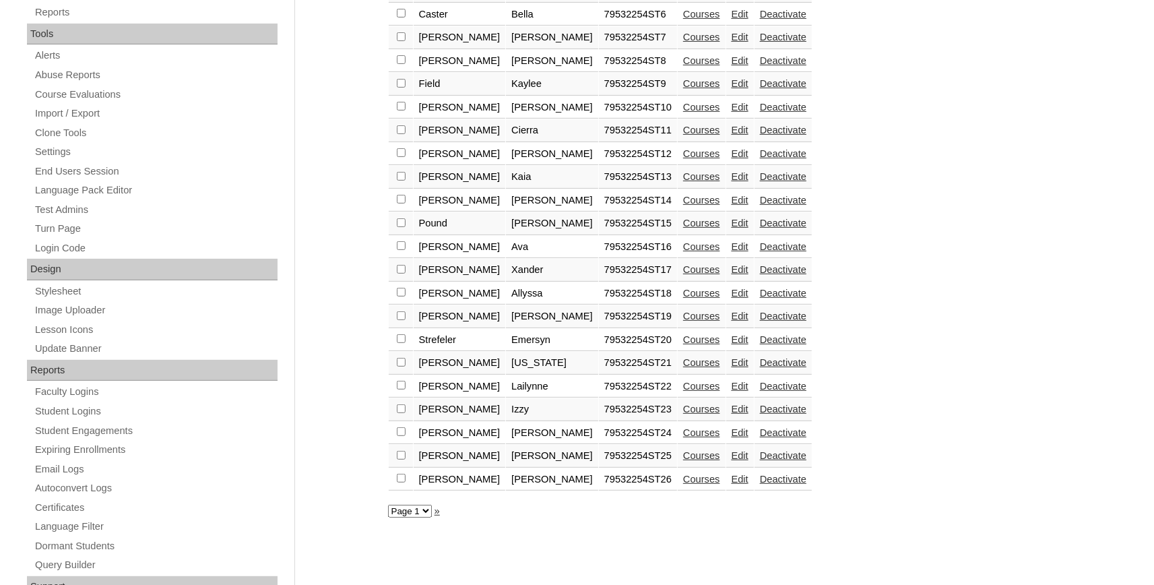
click at [683, 391] on link "Courses" at bounding box center [701, 386] width 37 height 11
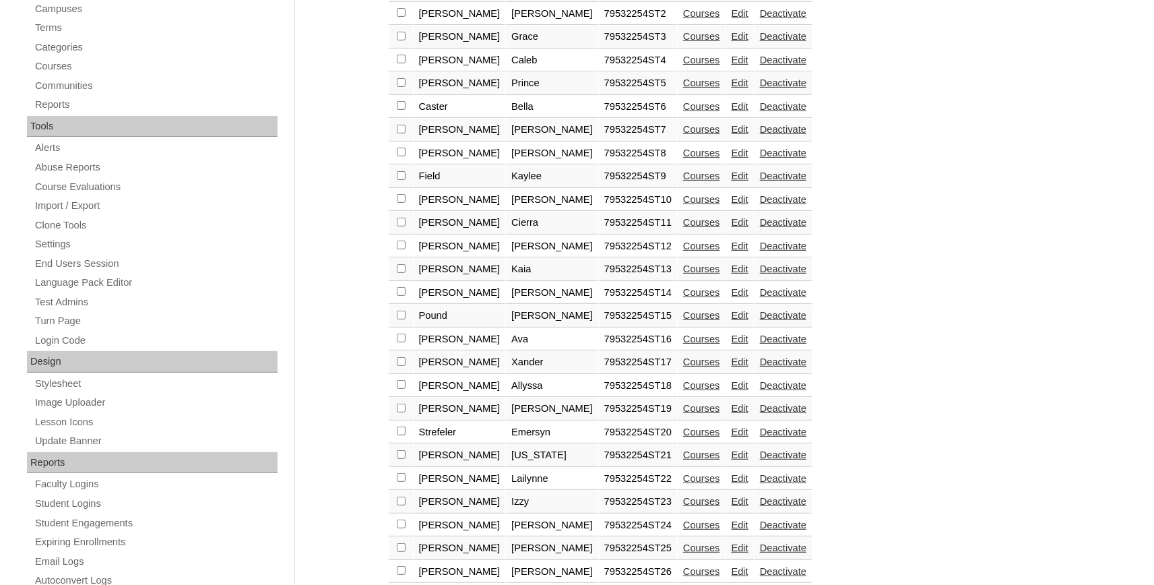
scroll to position [444, 0]
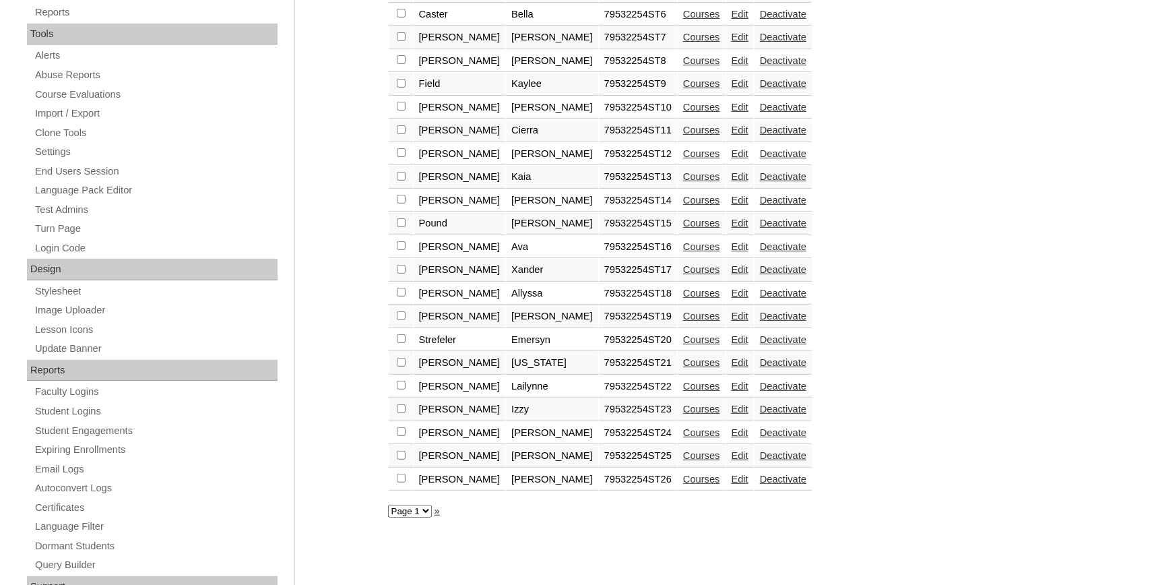
click at [683, 414] on link "Courses" at bounding box center [701, 408] width 37 height 11
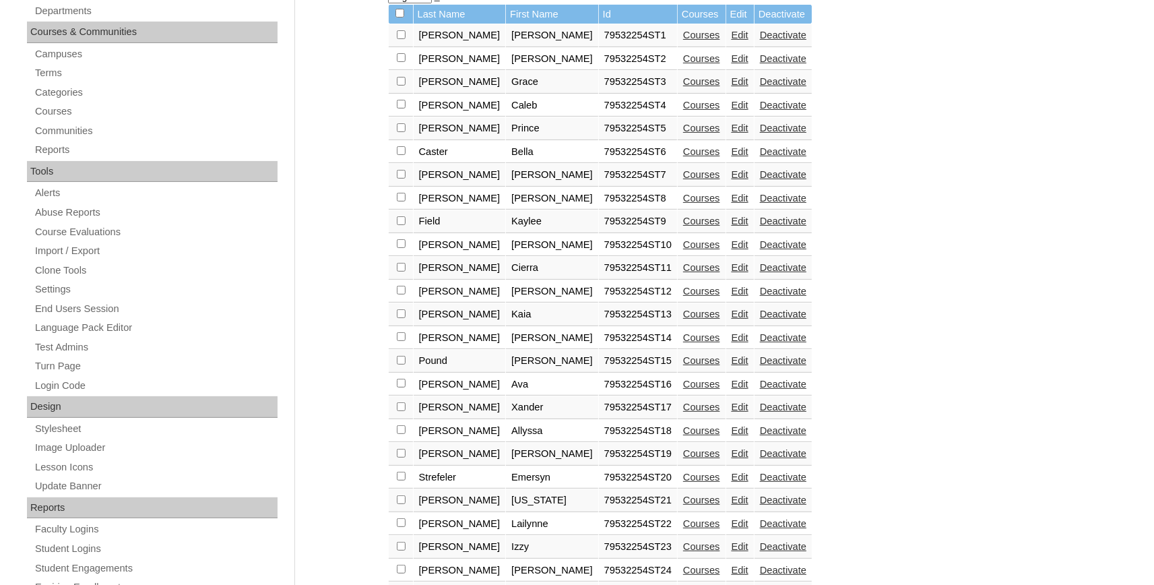
scroll to position [512, 0]
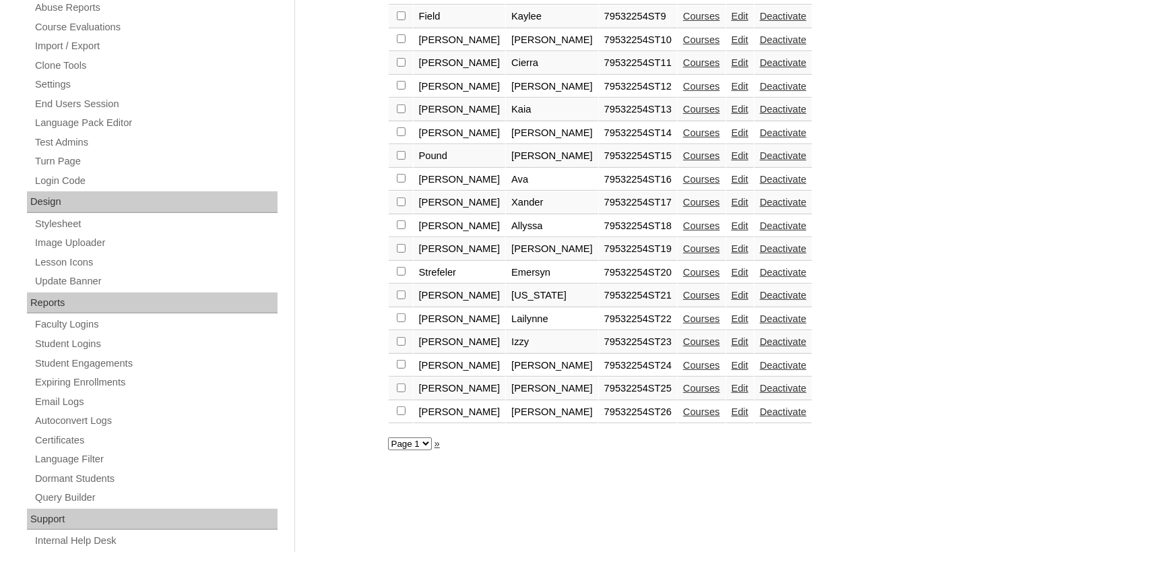
drag, startPoint x: 635, startPoint y: 375, endPoint x: 626, endPoint y: 374, distance: 8.9
click at [683, 370] on link "Courses" at bounding box center [701, 365] width 37 height 11
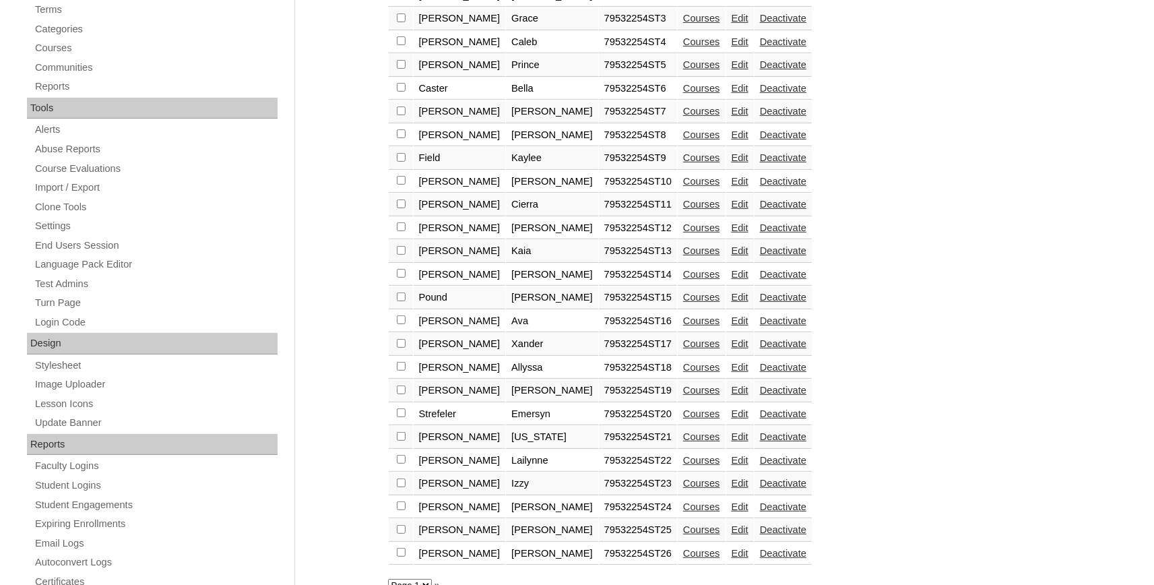
scroll to position [512, 0]
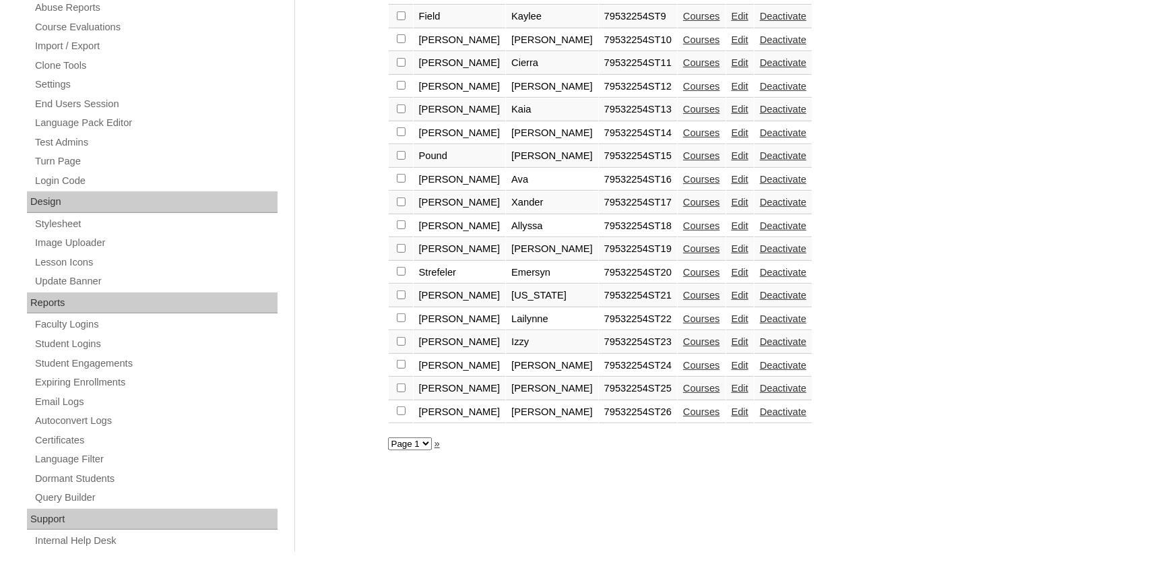
click at [683, 393] on link "Courses" at bounding box center [701, 388] width 37 height 11
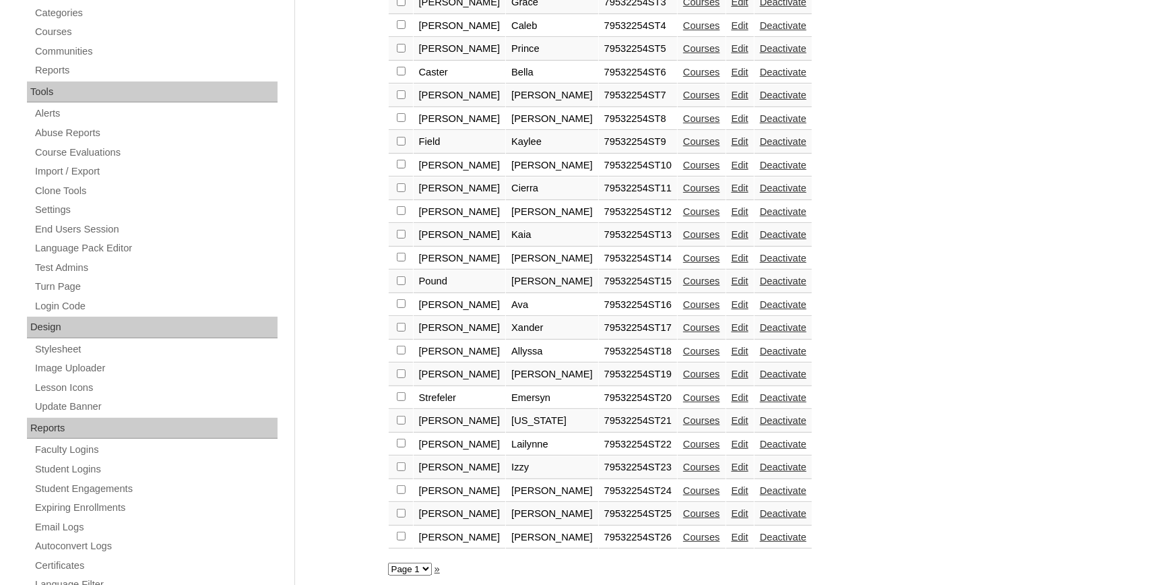
scroll to position [444, 0]
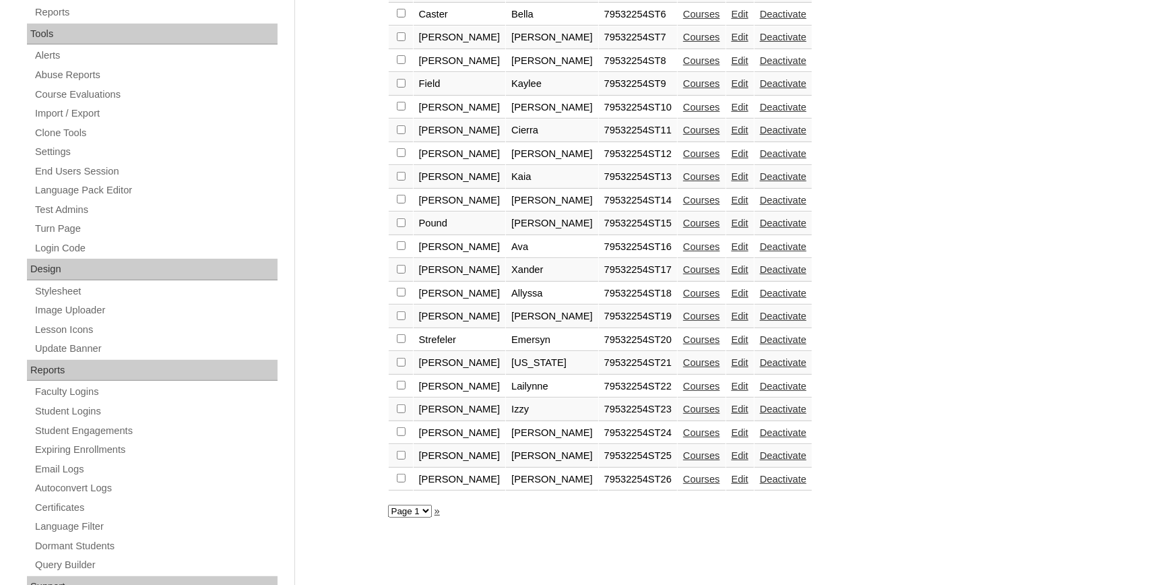
click at [683, 484] on link "Courses" at bounding box center [701, 478] width 37 height 11
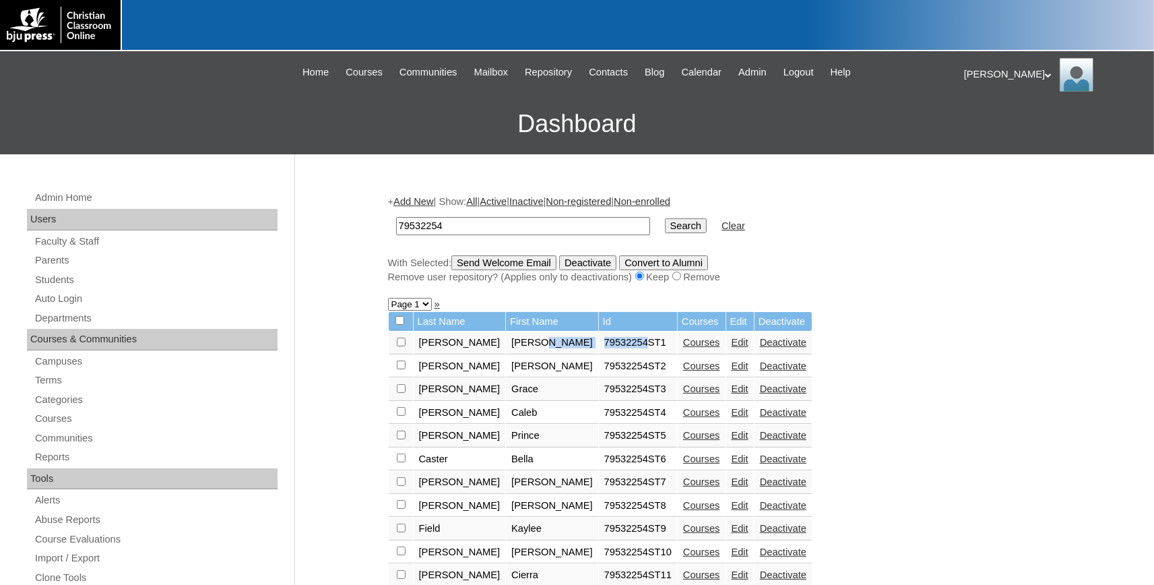
drag, startPoint x: 587, startPoint y: 349, endPoint x: 531, endPoint y: 353, distance: 56.0
click at [531, 353] on tr "Allen Emmett 79532254ST1 Courses Edit Deactivate" at bounding box center [600, 342] width 423 height 23
copy tr "79532254"
click at [67, 294] on link "Auto Login" at bounding box center [156, 298] width 244 height 17
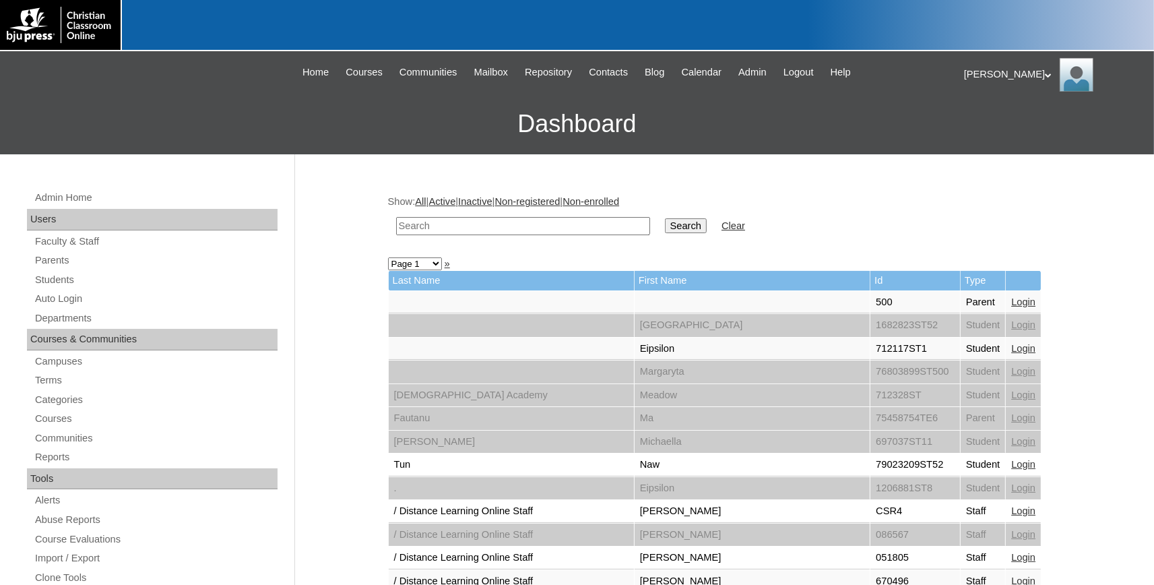
paste input "79532254"
drag, startPoint x: 423, startPoint y: 229, endPoint x: 286, endPoint y: 219, distance: 137.1
click at [396, 220] on input "79532254" at bounding box center [523, 226] width 254 height 18
type input "79532254"
click at [665, 223] on input "Search" at bounding box center [686, 225] width 42 height 15
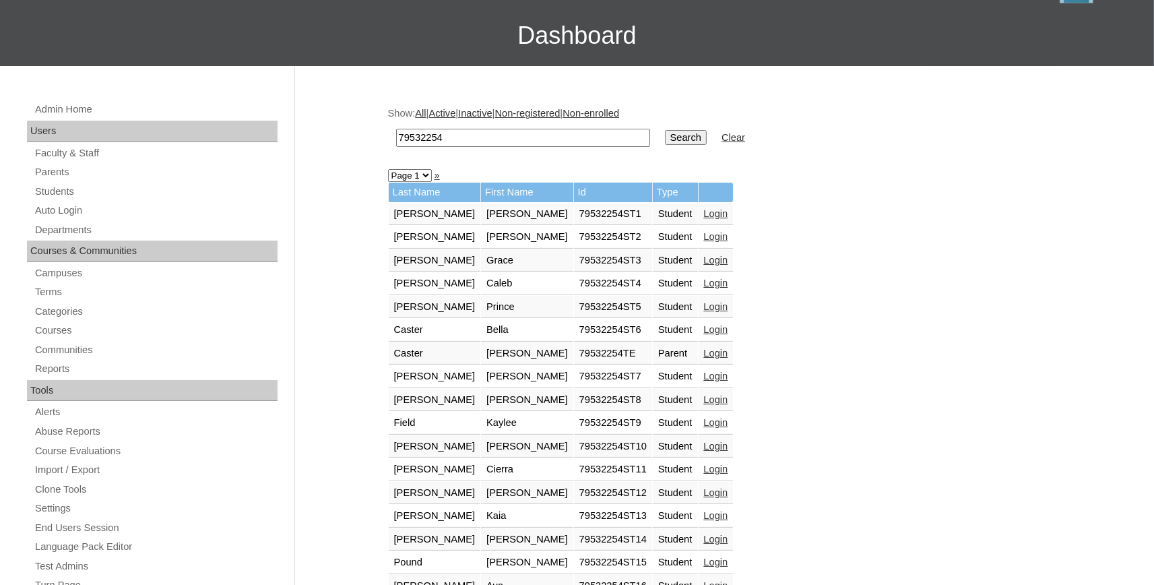
scroll to position [222, 0]
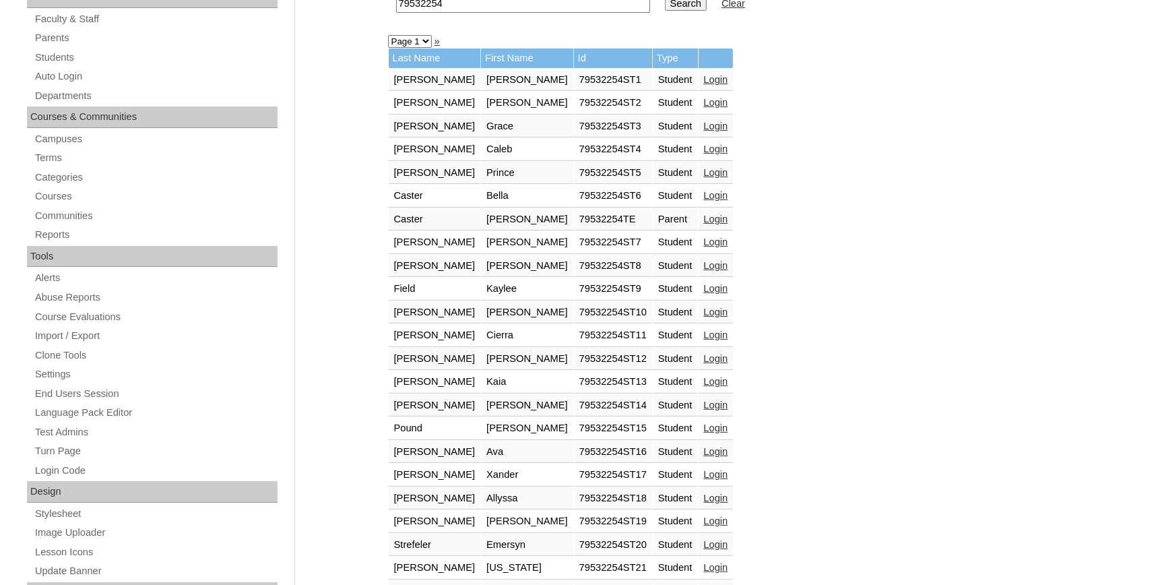
click at [704, 220] on link "Login" at bounding box center [716, 218] width 24 height 11
